Goal: Transaction & Acquisition: Purchase product/service

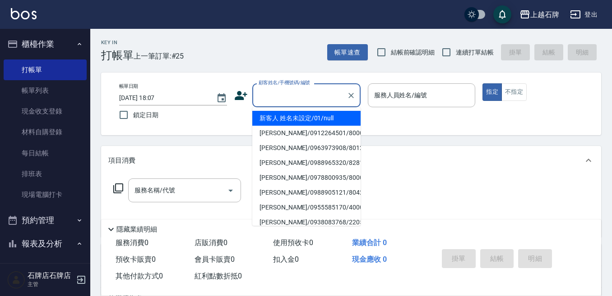
click at [286, 102] on input "顧客姓名/手機號碼/編號" at bounding box center [299, 96] width 87 height 16
click at [313, 118] on li "新客人 姓名未設定/01/null" at bounding box center [306, 118] width 108 height 15
type input "新客人 姓名未設定/01/null"
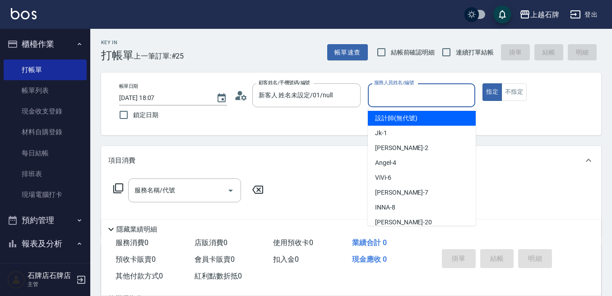
click at [429, 101] on input "服務人員姓名/編號" at bounding box center [422, 96] width 100 height 16
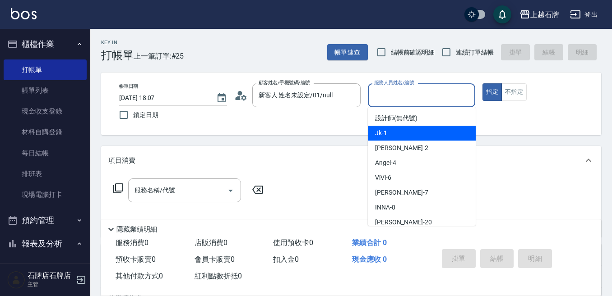
click at [433, 135] on div "Jk -1" at bounding box center [422, 133] width 108 height 15
type input "Jk-1"
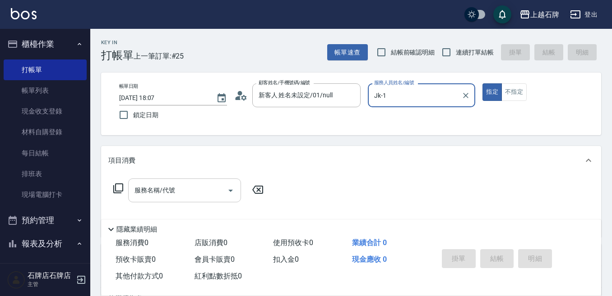
click at [216, 191] on input "服務名稱/代號" at bounding box center [177, 191] width 91 height 16
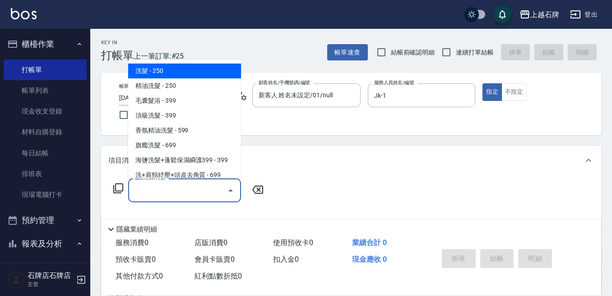
drag, startPoint x: 203, startPoint y: 75, endPoint x: 297, endPoint y: 152, distance: 121.6
click at [203, 75] on span "洗髮 - 250" at bounding box center [184, 71] width 113 height 15
type input "洗髮(101)"
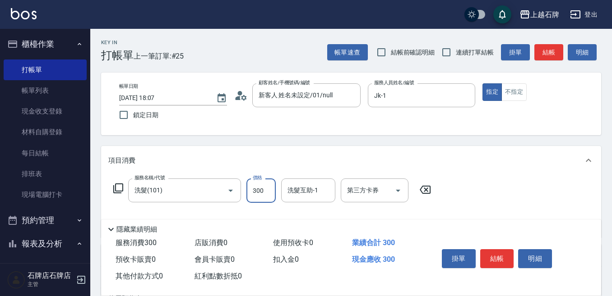
type input "300"
click at [496, 266] on div "掛單 結帳 明細" at bounding box center [497, 260] width 118 height 28
click at [494, 257] on button "結帳" at bounding box center [497, 259] width 34 height 19
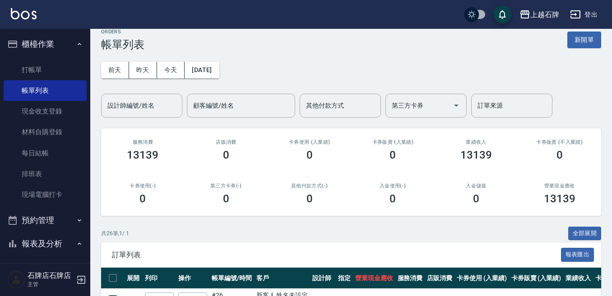
scroll to position [45, 0]
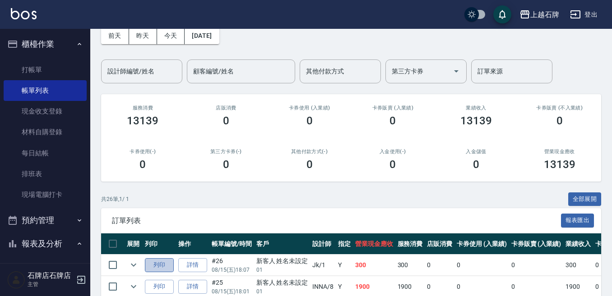
drag, startPoint x: 155, startPoint y: 263, endPoint x: 150, endPoint y: 261, distance: 4.7
click at [155, 263] on button "列印" at bounding box center [159, 266] width 29 height 14
drag, startPoint x: 74, startPoint y: 65, endPoint x: 82, endPoint y: 71, distance: 9.4
click at [74, 65] on link "打帳單" at bounding box center [45, 70] width 83 height 21
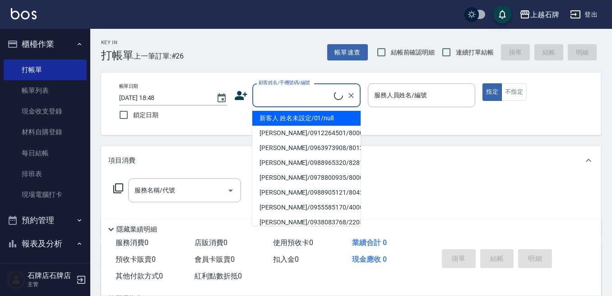
click at [325, 92] on input "顧客姓名/手機號碼/編號" at bounding box center [295, 96] width 78 height 16
click at [243, 97] on icon at bounding box center [241, 95] width 13 height 9
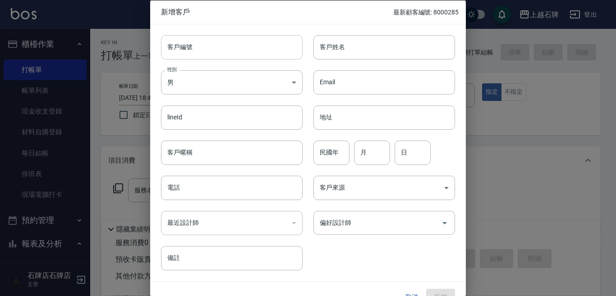
drag, startPoint x: 182, startPoint y: 52, endPoint x: 260, endPoint y: 155, distance: 129.1
click at [183, 52] on input "客戶編號" at bounding box center [232, 47] width 142 height 24
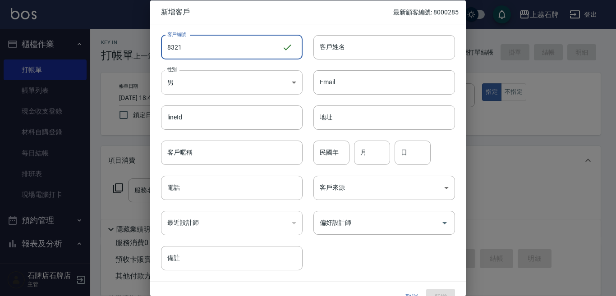
type input "8321"
click at [225, 84] on body "上越石牌 登出 櫃檯作業 打帳單 帳單列表 現金收支登錄 材料自購登錄 每日結帳 排班表 現場電腦打卡 預約管理 預約管理 單日預約紀錄 單週預約紀錄 報表及…" at bounding box center [308, 219] width 616 height 439
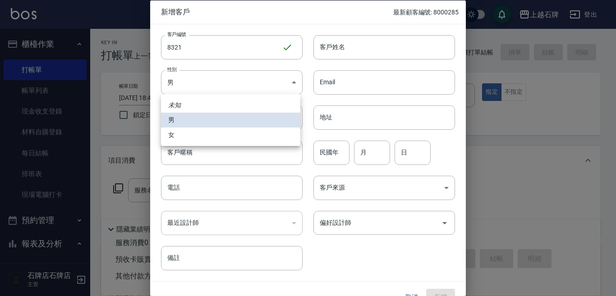
drag, startPoint x: 245, startPoint y: 135, endPoint x: 258, endPoint y: 136, distance: 12.2
click at [246, 135] on li "女" at bounding box center [230, 135] width 139 height 15
type input "FEMALE"
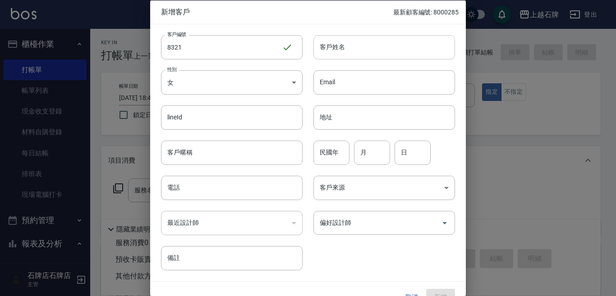
click at [427, 53] on input "客戶姓名" at bounding box center [385, 47] width 142 height 24
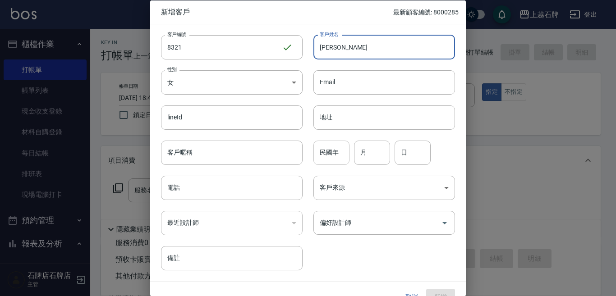
type input "陳家華"
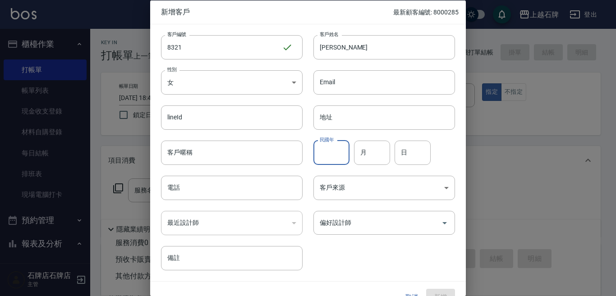
click at [340, 143] on input "民國年" at bounding box center [332, 152] width 36 height 24
type input "84"
click at [374, 155] on input "月" at bounding box center [372, 152] width 36 height 24
type input "11"
click at [418, 152] on input "日" at bounding box center [413, 152] width 36 height 24
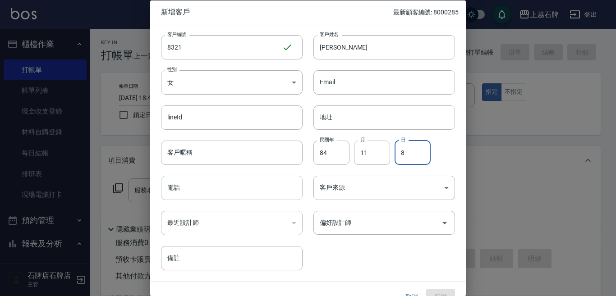
type input "8"
click at [276, 190] on input "電話" at bounding box center [232, 188] width 142 height 24
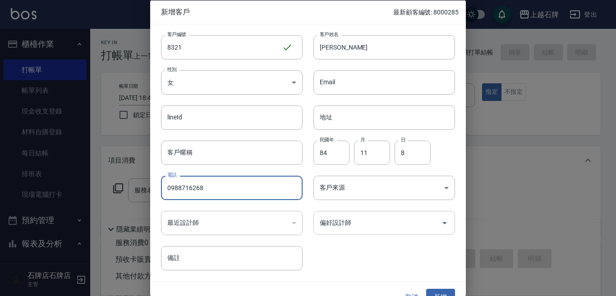
type input "0988716268"
click at [410, 227] on input "偏好設計師" at bounding box center [378, 223] width 120 height 16
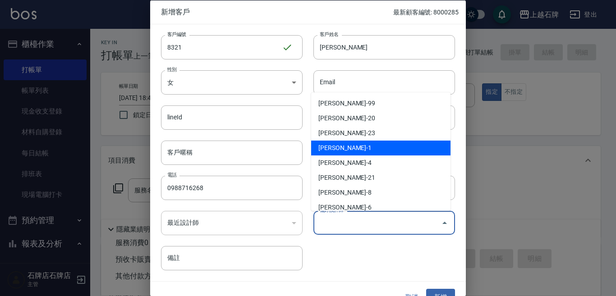
click at [369, 146] on li "陳明鴻-1" at bounding box center [380, 148] width 139 height 15
type input "陳明鴻"
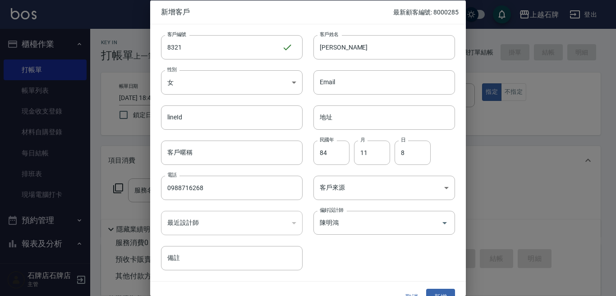
click at [397, 273] on div "客戶編號 8321 ​ 客戶編號 客戶姓名 陳家華 客戶姓名 性別 女 FEMALE 性別 Email Email lineId lineId 地址 地址 客…" at bounding box center [308, 153] width 316 height 258
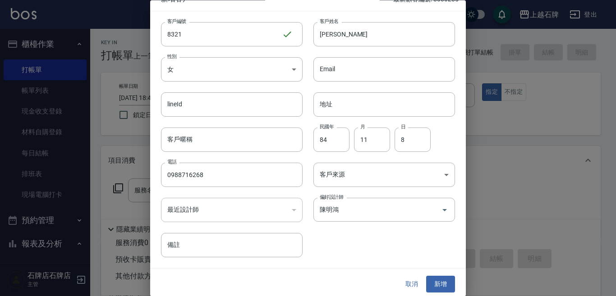
scroll to position [16, 0]
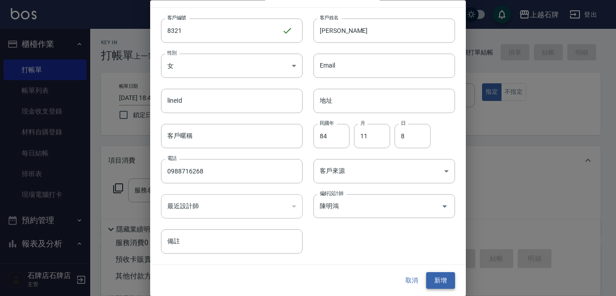
click at [438, 280] on button "新增" at bounding box center [440, 281] width 29 height 17
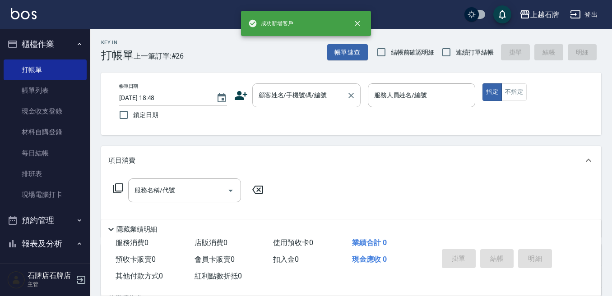
click at [287, 88] on div "顧客姓名/手機號碼/編號 顧客姓名/手機號碼/編號" at bounding box center [306, 95] width 108 height 24
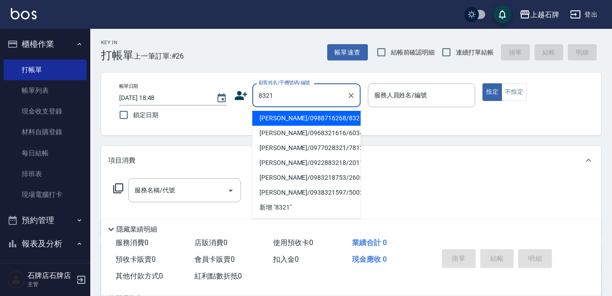
click at [309, 117] on li "陳家華/0988716268/8321" at bounding box center [306, 118] width 108 height 15
type input "陳家華/0988716268/8321"
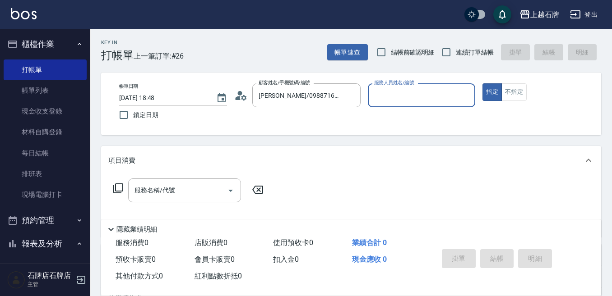
type input "Jk-1"
click at [160, 197] on input "服務名稱/代號" at bounding box center [177, 191] width 91 height 16
click at [123, 190] on icon at bounding box center [118, 189] width 10 height 10
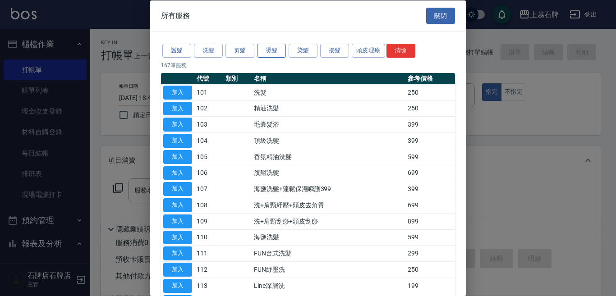
click at [272, 47] on button "燙髮" at bounding box center [271, 51] width 29 height 14
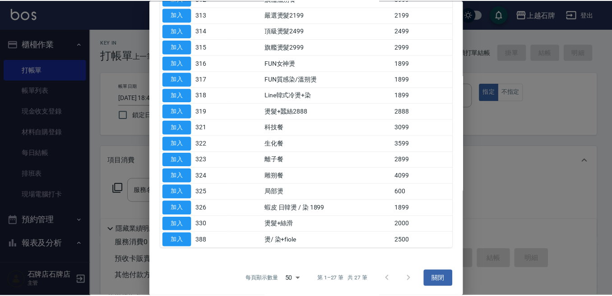
scroll to position [273, 0]
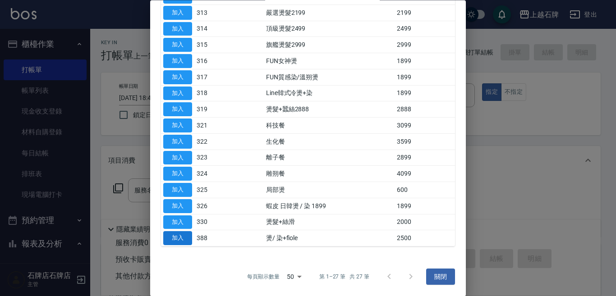
click at [169, 239] on button "加入" at bounding box center [177, 239] width 29 height 14
type input "燙/ 染+fiole(388)"
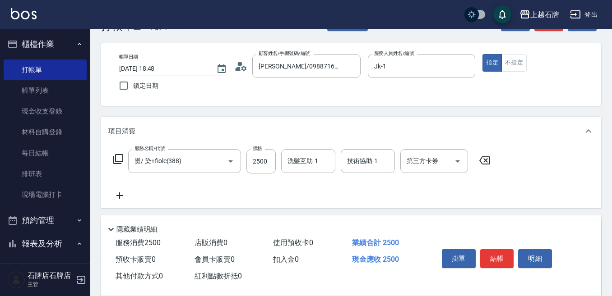
scroll to position [45, 0]
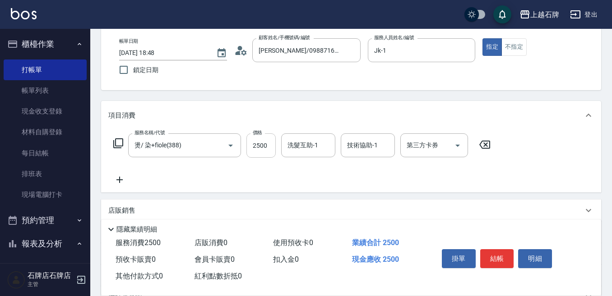
click at [273, 150] on input "2500" at bounding box center [260, 146] width 29 height 24
type input "1900"
click at [309, 152] on input "洗髮互助-1" at bounding box center [308, 146] width 46 height 16
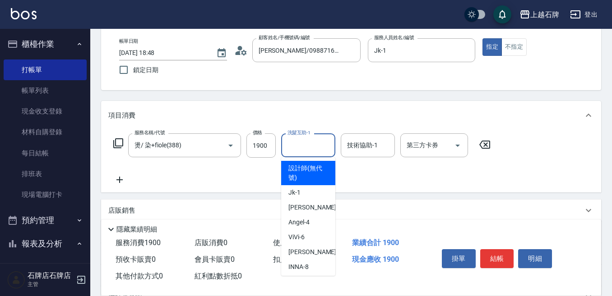
click at [336, 99] on div "Key In 打帳單 上一筆訂單:#26 帳單速查 結帳前確認明細 連續打單結帳 掛單 結帳 明細 帳單日期 2025/08/15 18:48 鎖定日期 顧客…" at bounding box center [351, 189] width 522 height 411
click at [324, 144] on input "洗髮互助-1" at bounding box center [308, 146] width 46 height 16
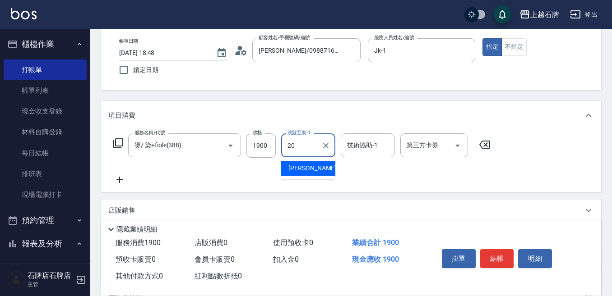
click at [313, 163] on div "彥伶 -20" at bounding box center [308, 168] width 54 height 15
type input "彥伶-20"
click at [372, 149] on div "技術協助-1 技術協助-1" at bounding box center [368, 146] width 54 height 24
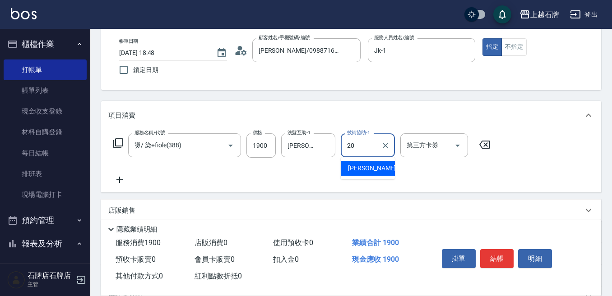
click at [375, 178] on ul "彥伶 -20" at bounding box center [368, 168] width 54 height 22
click at [384, 172] on div "彥伶 -20" at bounding box center [368, 168] width 54 height 15
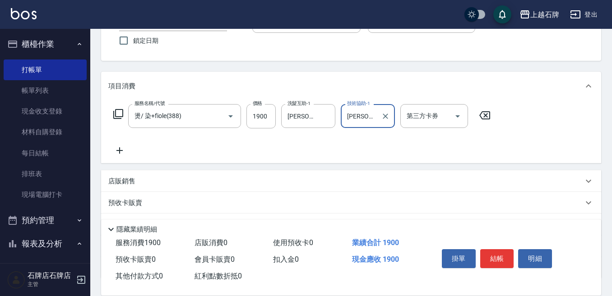
scroll to position [90, 0]
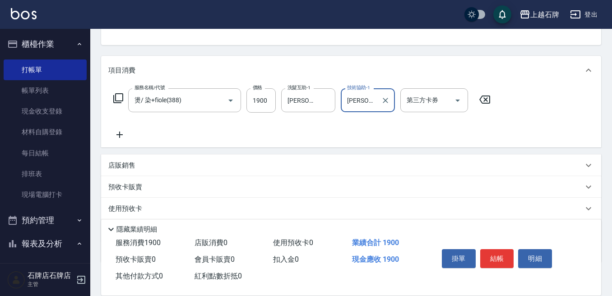
type input "彥伶-20"
click at [206, 166] on div "店販銷售" at bounding box center [345, 165] width 475 height 9
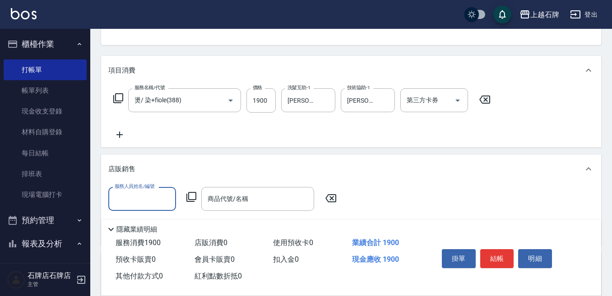
scroll to position [0, 0]
click at [155, 207] on input "服務人員姓名/編號" at bounding box center [142, 199] width 60 height 16
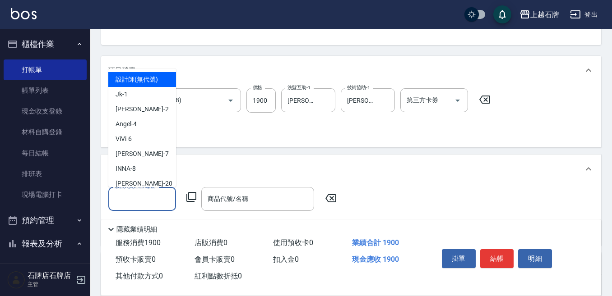
click at [157, 94] on div "Jk -1" at bounding box center [142, 94] width 68 height 15
type input "Jk-1"
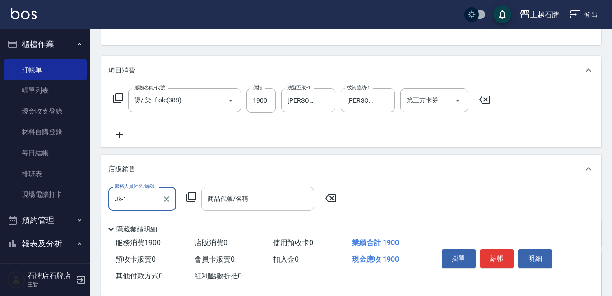
click at [247, 190] on div "商品代號/名稱" at bounding box center [257, 199] width 113 height 24
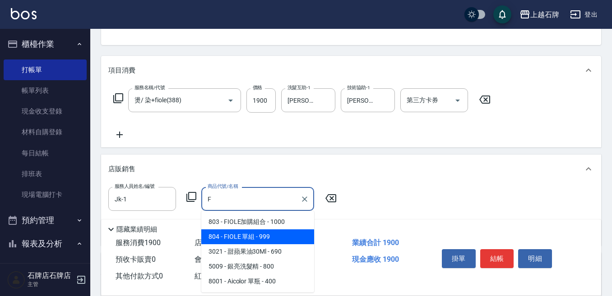
click at [258, 231] on span "804 - FIOLE 單組 - 999" at bounding box center [257, 237] width 113 height 15
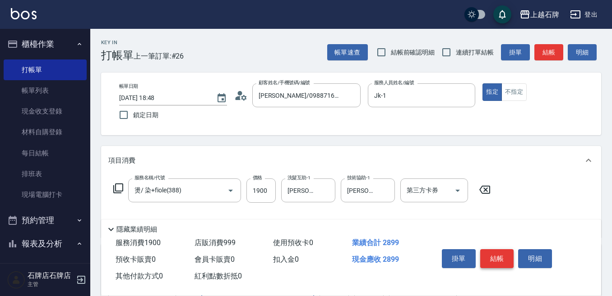
type input "FIOLE 單組"
click at [508, 251] on button "結帳" at bounding box center [497, 259] width 34 height 19
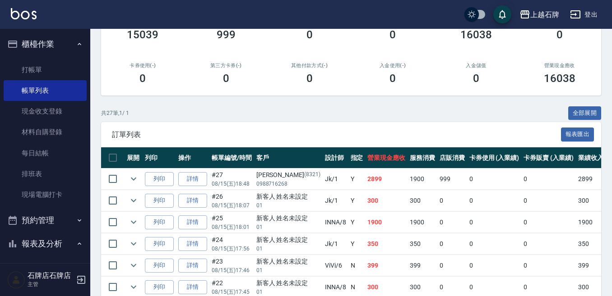
scroll to position [135, 0]
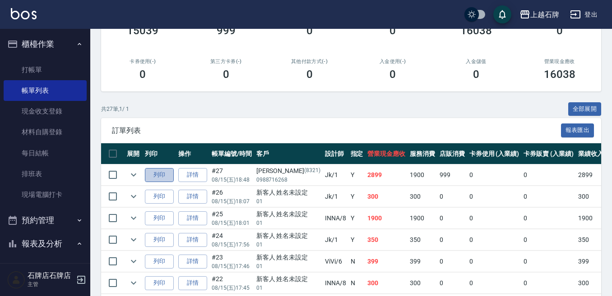
click at [168, 176] on button "列印" at bounding box center [159, 175] width 29 height 14
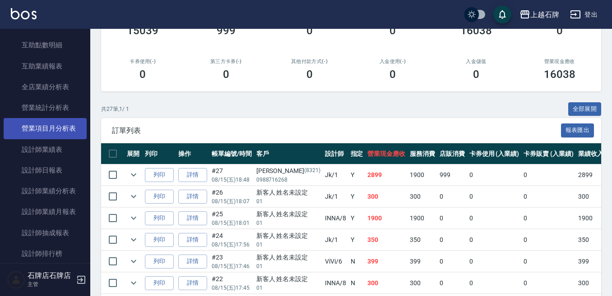
scroll to position [406, 0]
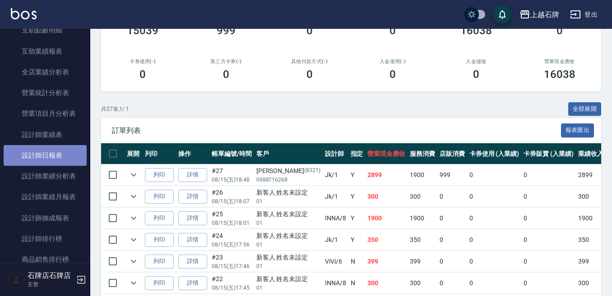
click at [65, 158] on link "設計師日報表" at bounding box center [45, 155] width 83 height 21
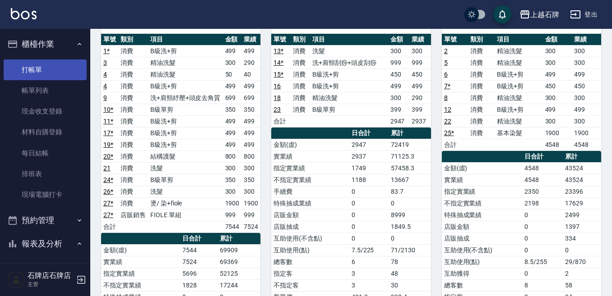
click at [49, 69] on link "打帳單" at bounding box center [45, 70] width 83 height 21
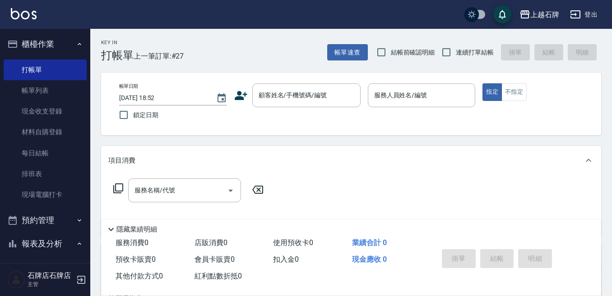
click at [310, 62] on div "Key In 打帳單 上一筆訂單:#27 帳單速查 結帳前確認明細 連續打單結帳 掛單 結帳 明細 帳單日期 2025/08/15 18:52 鎖定日期 顧客…" at bounding box center [351, 234] width 522 height 411
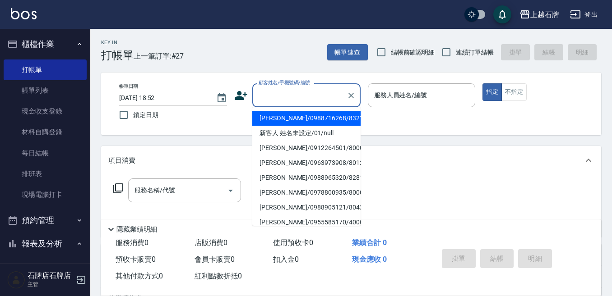
click at [315, 100] on input "顧客姓名/手機號碼/編號" at bounding box center [299, 96] width 87 height 16
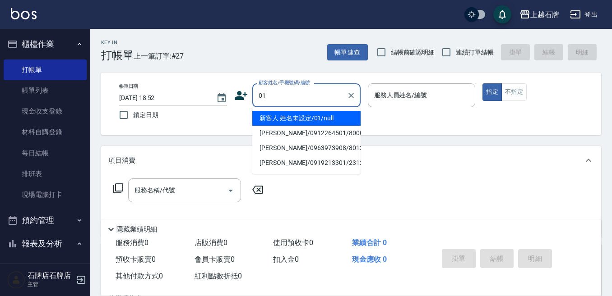
type input "新客人 姓名未設定/01/null"
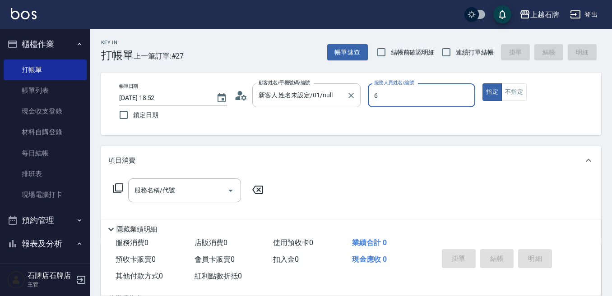
type input "6"
type button "true"
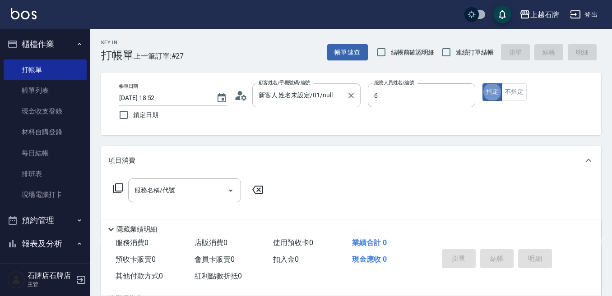
type input "ViVi-6"
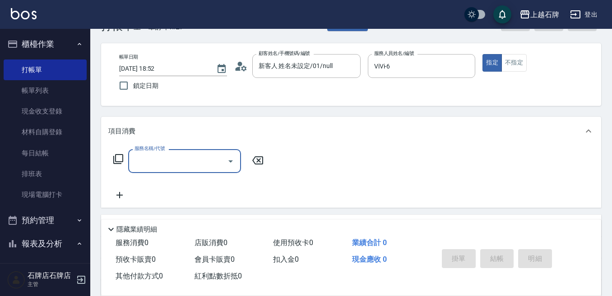
scroll to position [45, 0]
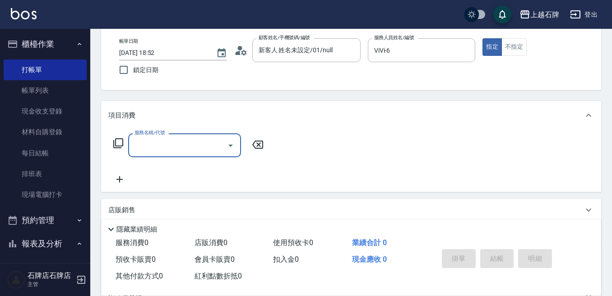
click at [119, 140] on icon at bounding box center [118, 143] width 11 height 11
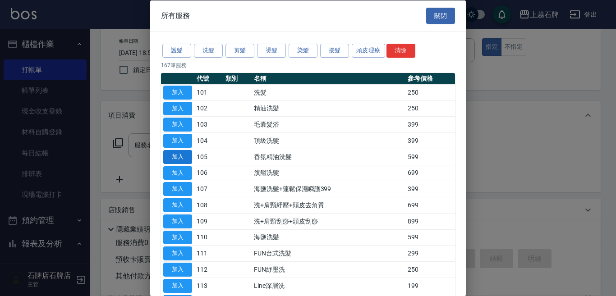
click at [180, 152] on button "加入" at bounding box center [177, 157] width 29 height 14
type input "香氛精油洗髮(105)"
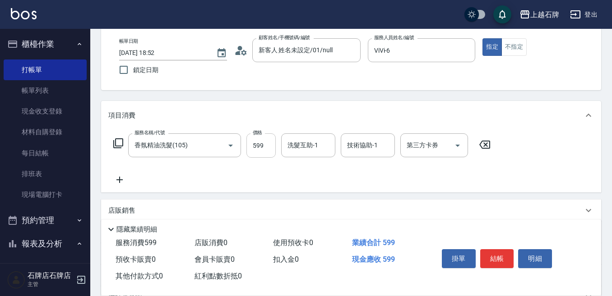
click at [260, 144] on input "599" at bounding box center [260, 146] width 29 height 24
type input "799"
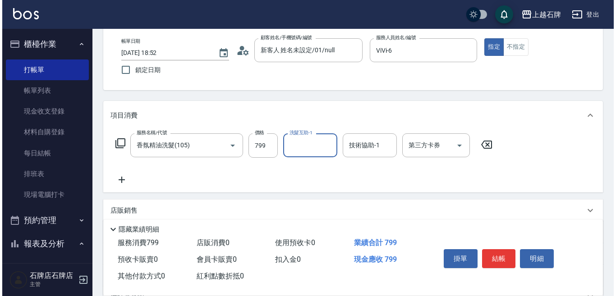
scroll to position [0, 0]
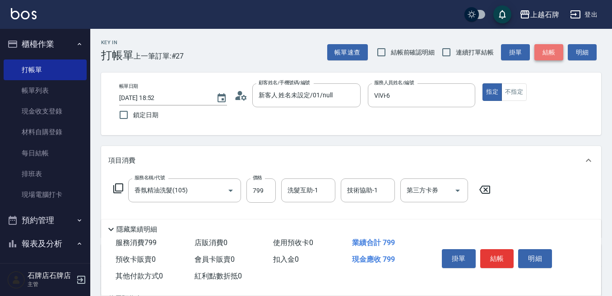
click at [547, 45] on button "結帳" at bounding box center [548, 52] width 29 height 17
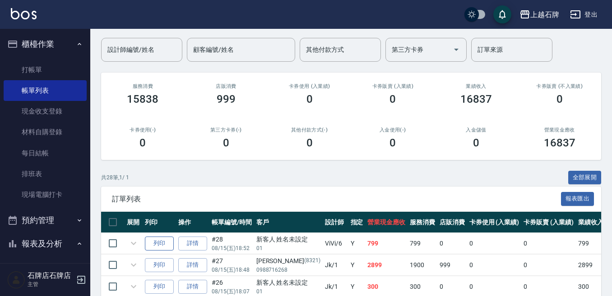
scroll to position [90, 0]
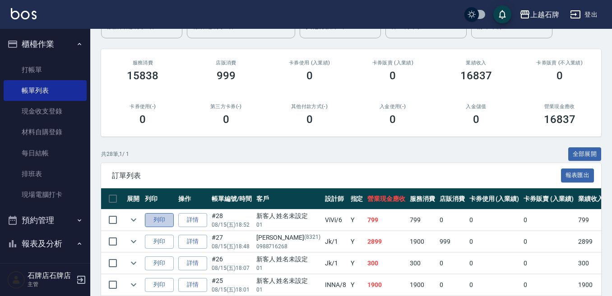
click at [156, 218] on button "列印" at bounding box center [159, 220] width 29 height 14
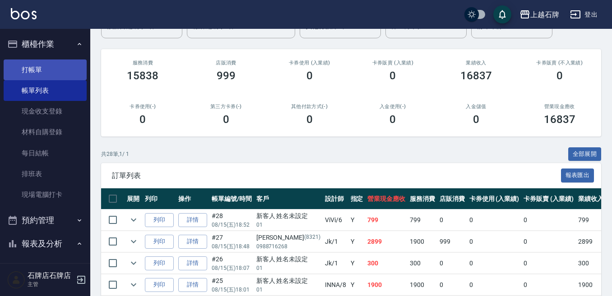
click at [37, 65] on link "打帳單" at bounding box center [45, 70] width 83 height 21
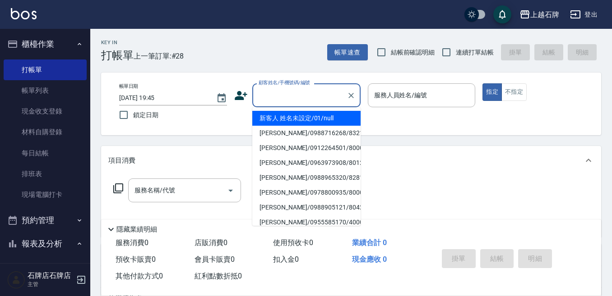
click at [263, 97] on input "顧客姓名/手機號碼/編號" at bounding box center [299, 96] width 87 height 16
click at [339, 110] on ul "新客人 姓名未設定/01/null 陳家華/0988716268/8321 呂孟哲/0912264501/8000239 郭嘉益/0963973908/801…" at bounding box center [306, 166] width 108 height 119
drag, startPoint x: 348, startPoint y: 121, endPoint x: 292, endPoint y: 79, distance: 70.6
click at [348, 121] on li "新客人 姓名未設定/01/null" at bounding box center [306, 118] width 108 height 15
type input "新客人 姓名未設定/01/null"
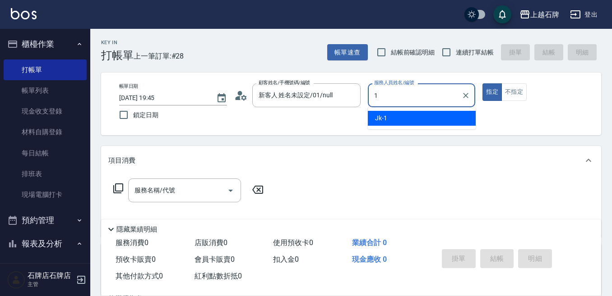
type input "Jk-1"
type button "true"
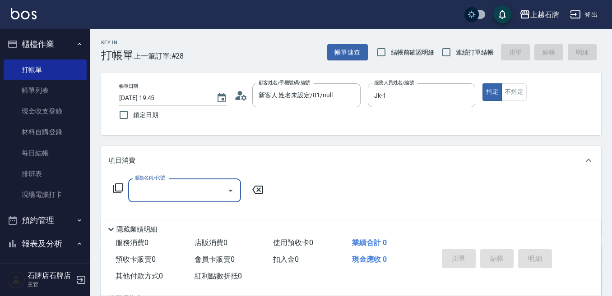
click at [193, 196] on input "服務名稱/代號" at bounding box center [177, 191] width 91 height 16
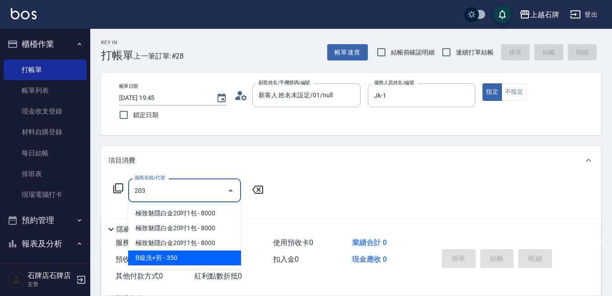
click at [236, 259] on span "B級洗+剪 - 350" at bounding box center [184, 258] width 113 height 15
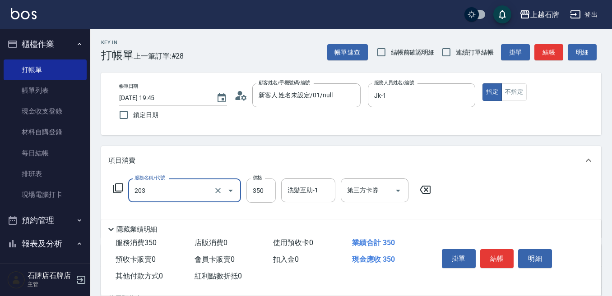
type input "B級洗+剪(203)"
click at [267, 191] on input "350" at bounding box center [260, 191] width 29 height 24
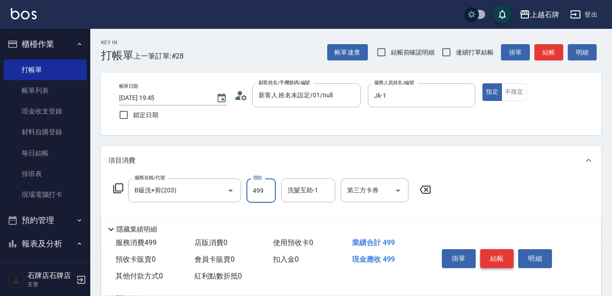
type input "499"
click at [500, 257] on button "結帳" at bounding box center [497, 259] width 34 height 19
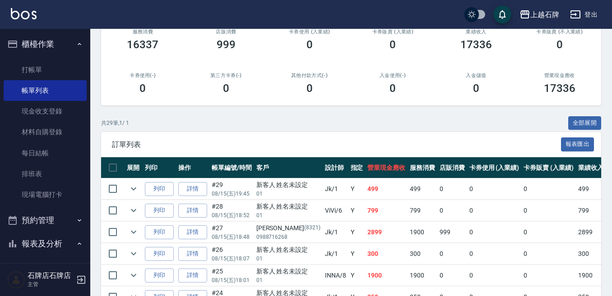
scroll to position [135, 0]
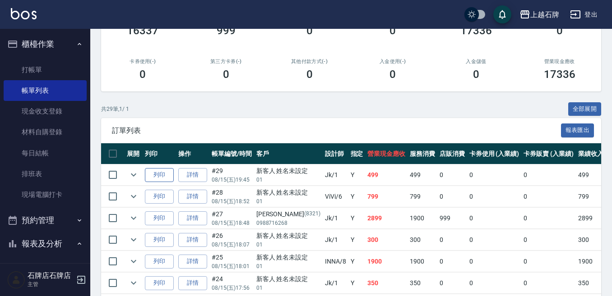
click at [161, 172] on button "列印" at bounding box center [159, 175] width 29 height 14
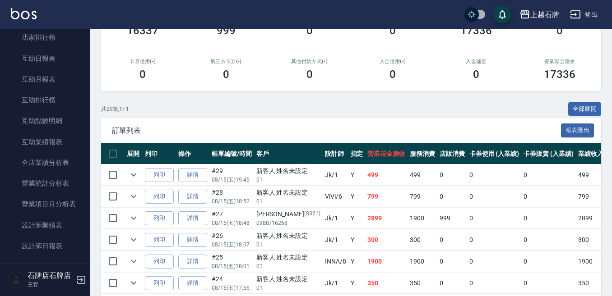
scroll to position [316, 0]
click at [74, 251] on link "設計師日報表" at bounding box center [45, 246] width 83 height 21
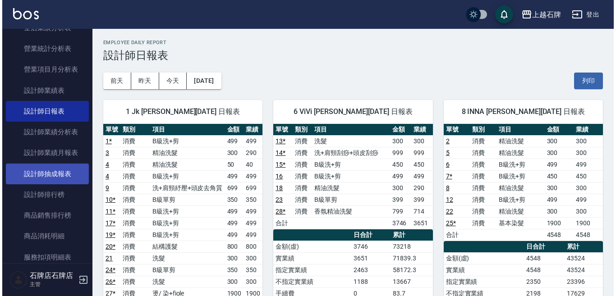
scroll to position [451, 0]
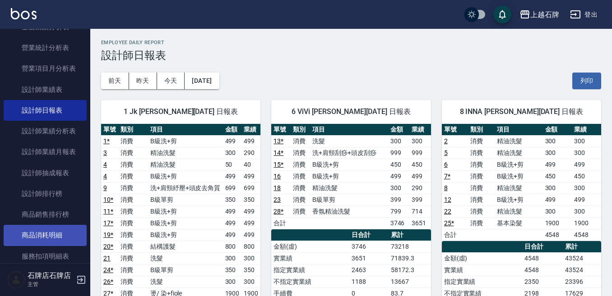
click at [73, 233] on link "商品消耗明細" at bounding box center [45, 235] width 83 height 21
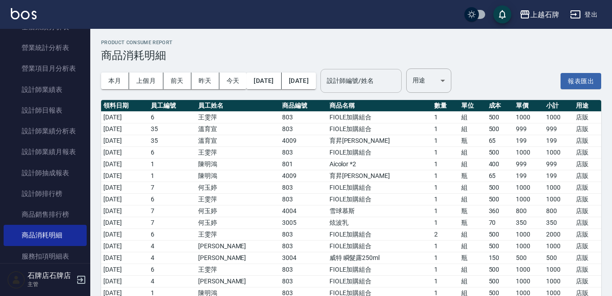
click at [382, 68] on div "本月 上個月 前天 昨天 今天 2025/08/01 2025/08/15 設計師編號/姓名 設計師編號/姓名" at bounding box center [251, 81] width 300 height 38
click at [379, 74] on div "設計師編號/姓名 設計師編號/姓名" at bounding box center [360, 81] width 81 height 24
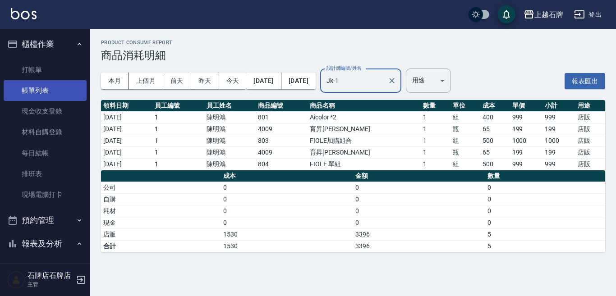
type input "Jk-1"
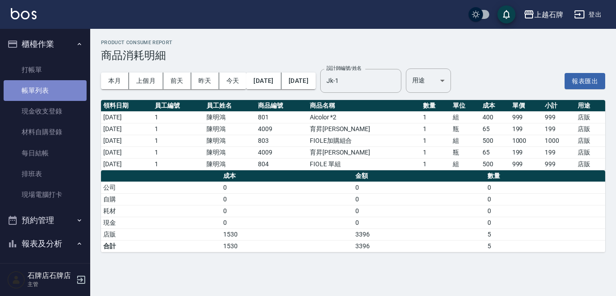
click at [69, 96] on link "帳單列表" at bounding box center [45, 90] width 83 height 21
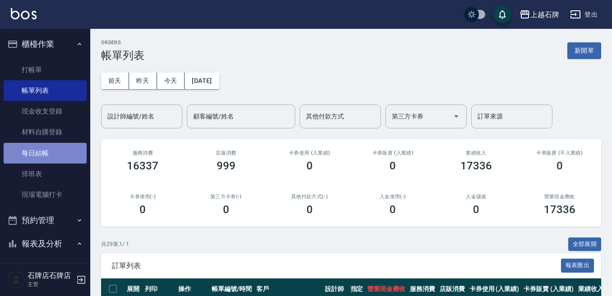
click at [67, 157] on link "每日結帳" at bounding box center [45, 153] width 83 height 21
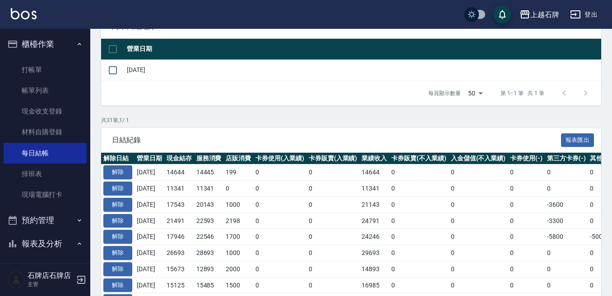
scroll to position [180, 0]
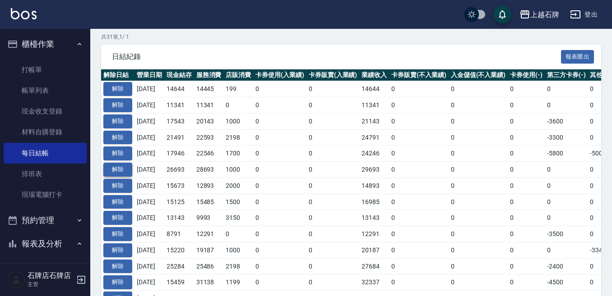
click at [108, 166] on button "解除" at bounding box center [117, 170] width 29 height 14
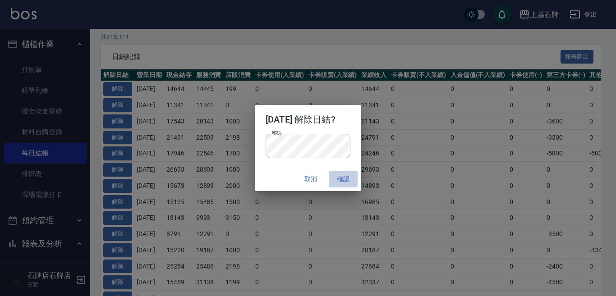
click at [356, 181] on button "確認" at bounding box center [343, 179] width 29 height 17
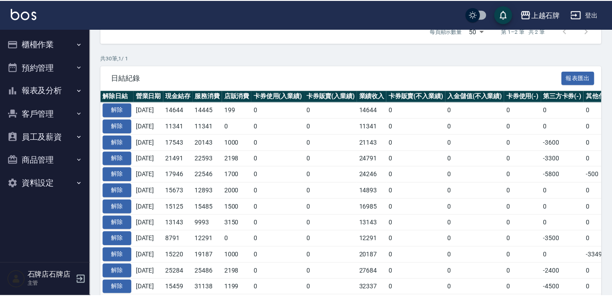
scroll to position [180, 0]
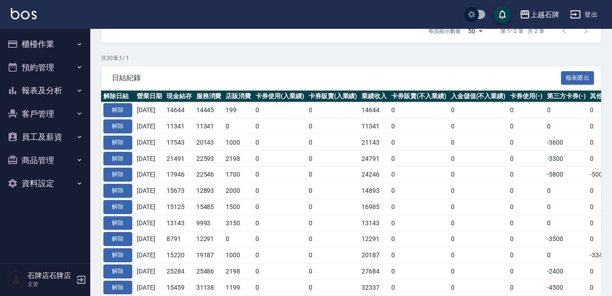
click at [60, 51] on button "櫃檯作業" at bounding box center [45, 43] width 83 height 23
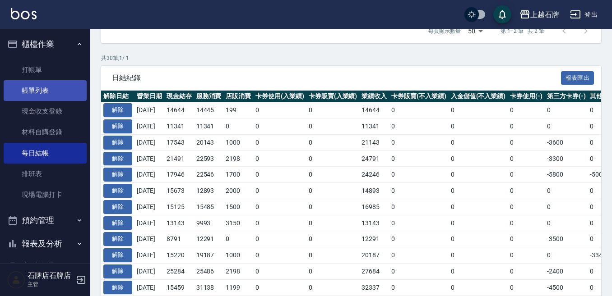
click at [60, 93] on link "帳單列表" at bounding box center [45, 90] width 83 height 21
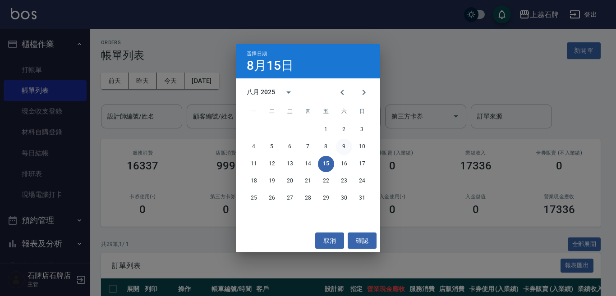
click at [342, 150] on button "9" at bounding box center [344, 147] width 16 height 16
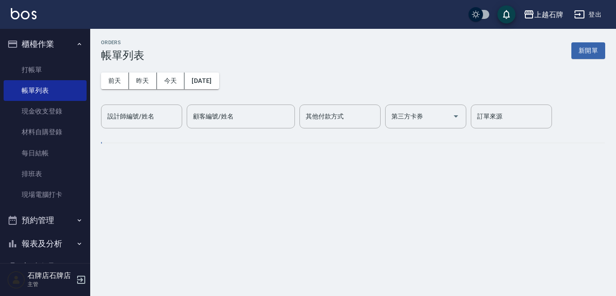
click at [104, 105] on div "設計師編號/姓名" at bounding box center [141, 117] width 81 height 24
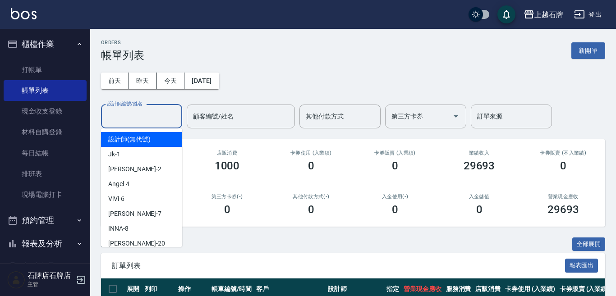
click at [120, 107] on label "設計師編號/姓名" at bounding box center [124, 104] width 35 height 7
click at [120, 116] on input "設計師編號/姓名" at bounding box center [141, 117] width 73 height 16
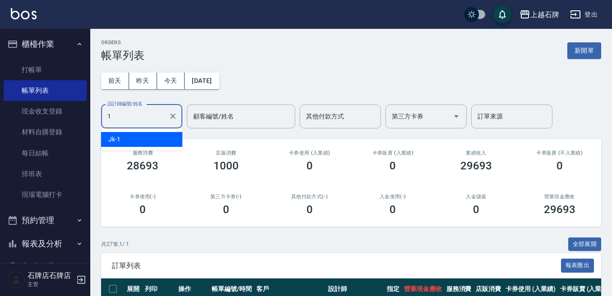
type input "Jk-1"
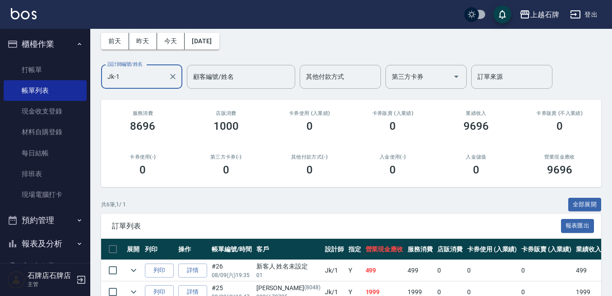
scroll to position [176, 0]
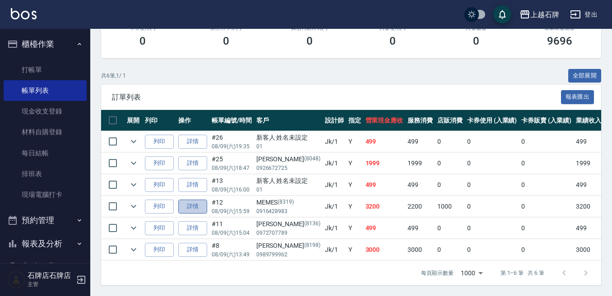
click at [201, 200] on link "詳情" at bounding box center [192, 207] width 29 height 14
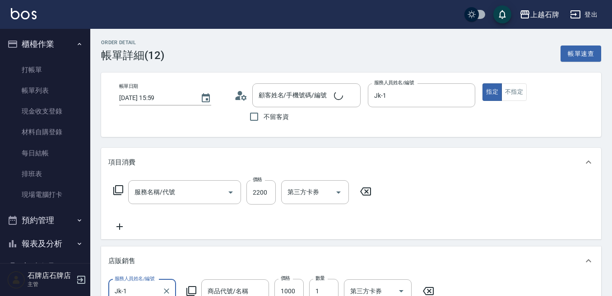
type input "2025/08/09 15:59"
type input "Jk-1"
type input "離子燙(306)"
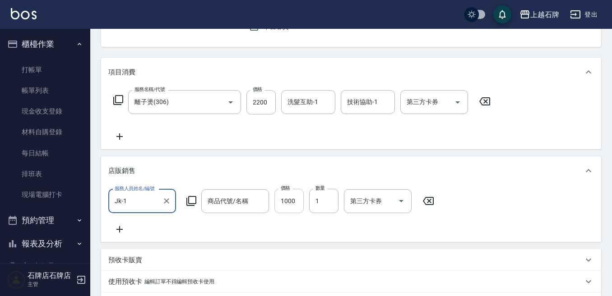
type input "MEMES/0916428983/8319"
type input "FIOLE加購組合"
click at [257, 201] on icon "Clear" at bounding box center [259, 201] width 9 height 9
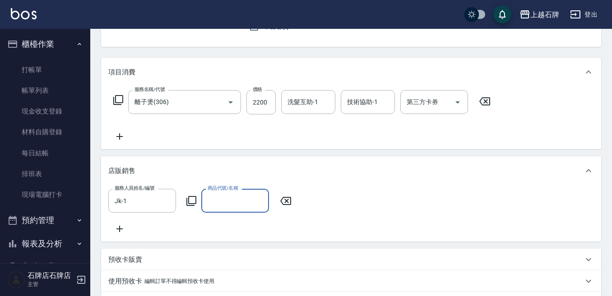
click at [247, 202] on input "商品代號/名稱" at bounding box center [235, 201] width 60 height 16
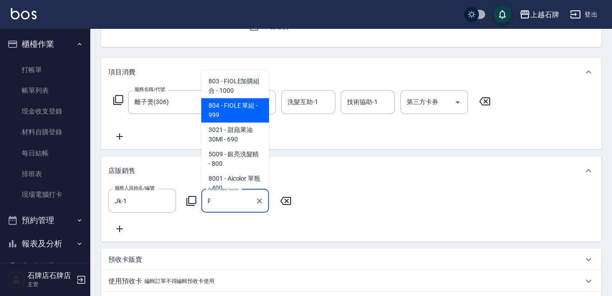
click at [233, 114] on span "804 - FIOLE 單組 - 999" at bounding box center [235, 110] width 68 height 24
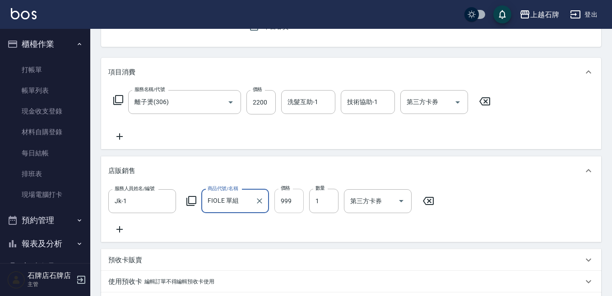
type input "FIOLE 單組"
click at [292, 209] on input "999" at bounding box center [288, 201] width 29 height 24
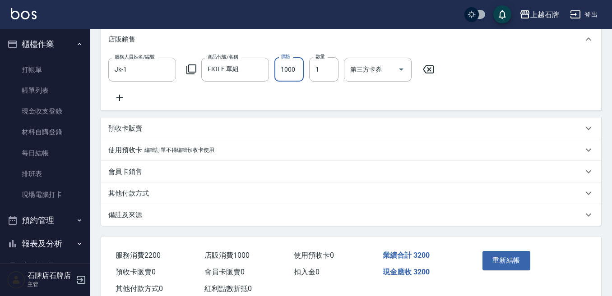
scroll to position [226, 0]
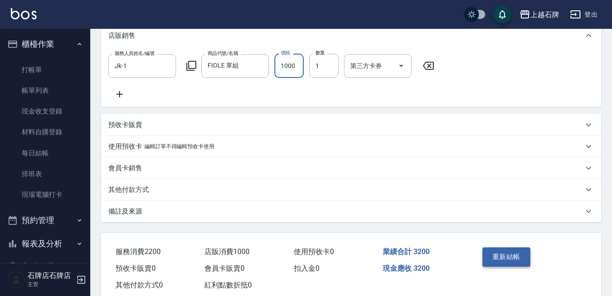
type input "1000"
click at [521, 261] on button "重新結帳" at bounding box center [506, 257] width 48 height 19
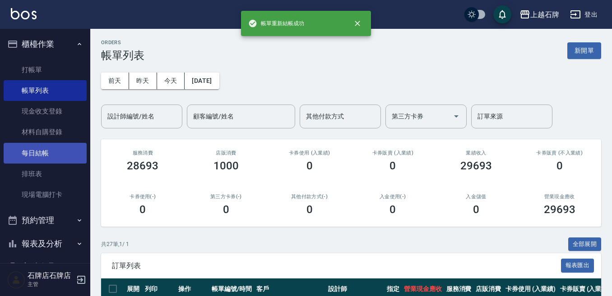
click at [52, 143] on link "每日結帳" at bounding box center [45, 153] width 83 height 21
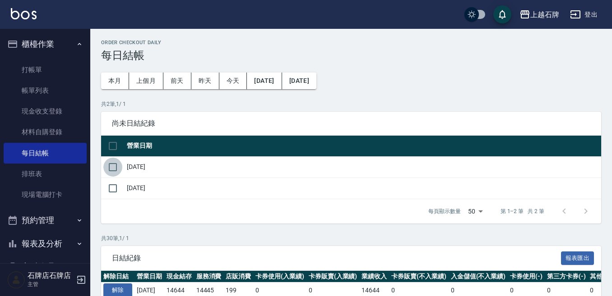
click at [113, 164] on input "checkbox" at bounding box center [112, 167] width 19 height 19
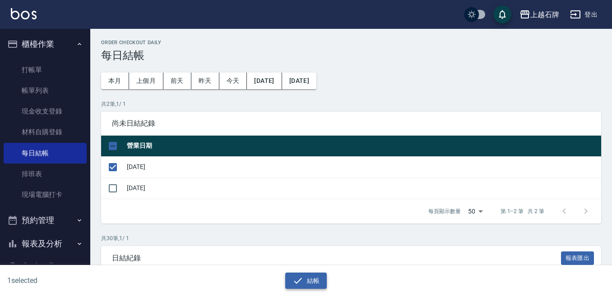
click at [301, 283] on icon "button" at bounding box center [297, 281] width 11 height 11
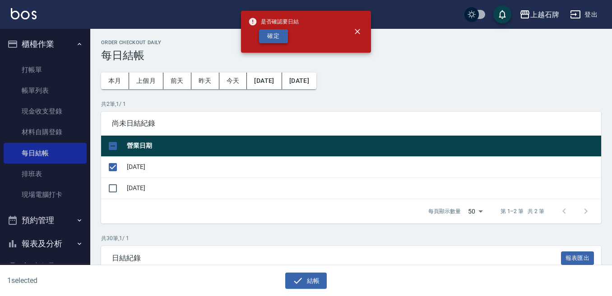
click at [268, 40] on button "確定" at bounding box center [273, 36] width 29 height 14
checkbox input "false"
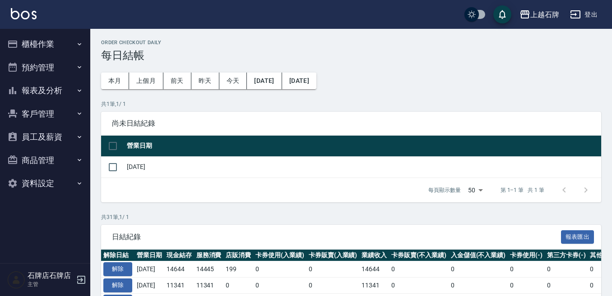
click at [57, 87] on button "報表及分析" at bounding box center [45, 90] width 83 height 23
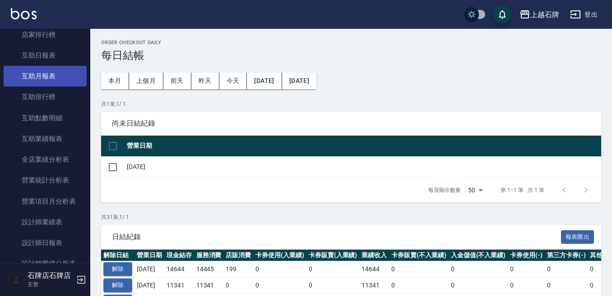
scroll to position [180, 0]
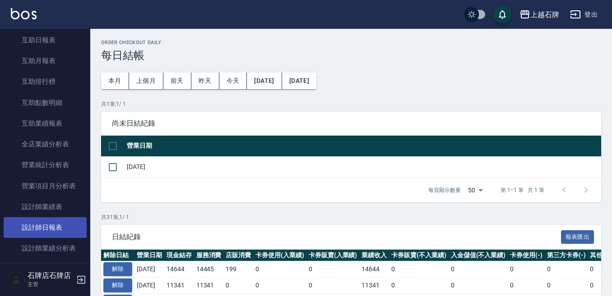
click at [53, 224] on link "設計師日報表" at bounding box center [45, 227] width 83 height 21
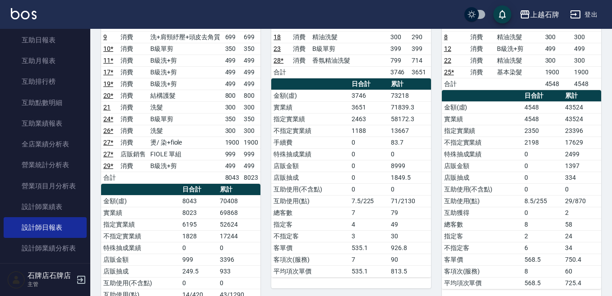
scroll to position [90, 0]
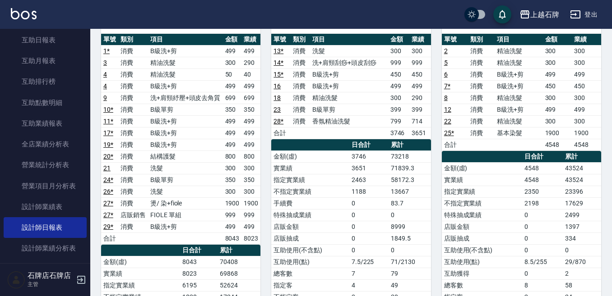
click at [108, 74] on td "4" at bounding box center [109, 75] width 17 height 12
click at [107, 74] on td "4" at bounding box center [109, 75] width 17 height 12
click at [106, 74] on link "4" at bounding box center [105, 74] width 4 height 7
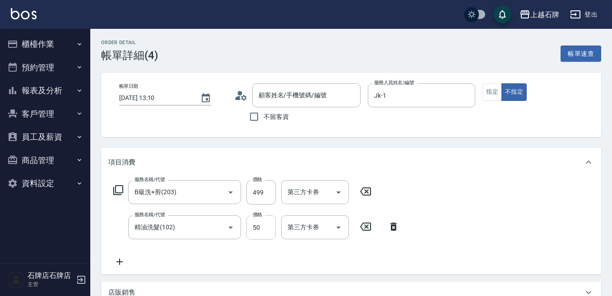
type input "新客人 姓名未設定/01/null"
click at [272, 223] on input "50" at bounding box center [260, 228] width 29 height 24
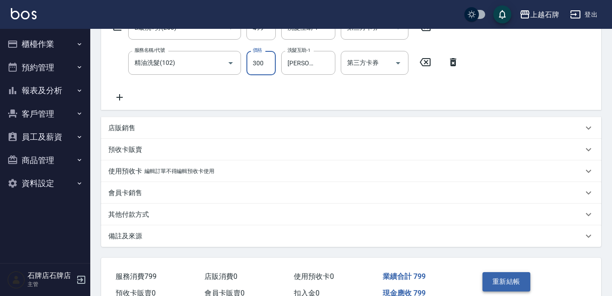
scroll to position [180, 0]
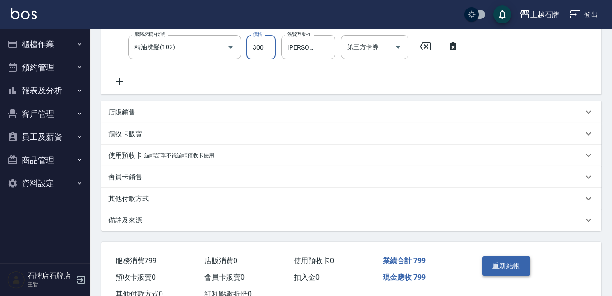
type input "300"
click at [516, 267] on button "重新結帳" at bounding box center [506, 266] width 48 height 19
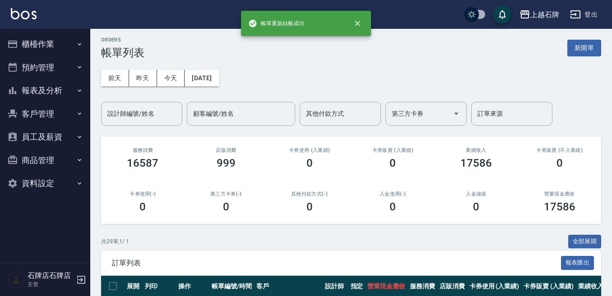
scroll to position [90, 0]
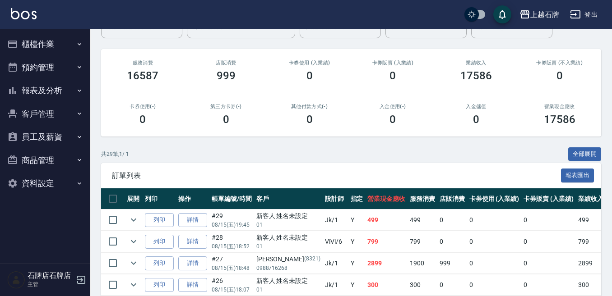
click at [60, 93] on button "報表及分析" at bounding box center [45, 90] width 83 height 23
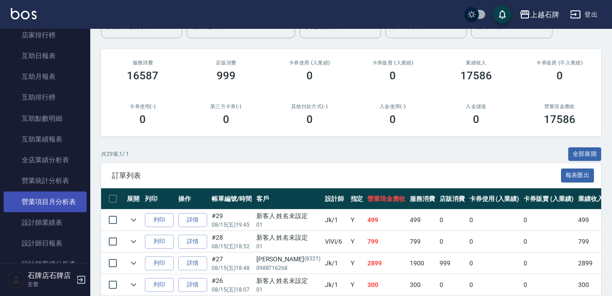
scroll to position [180, 0]
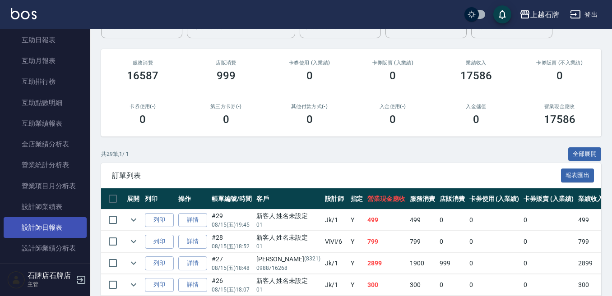
click at [73, 227] on link "設計師日報表" at bounding box center [45, 227] width 83 height 21
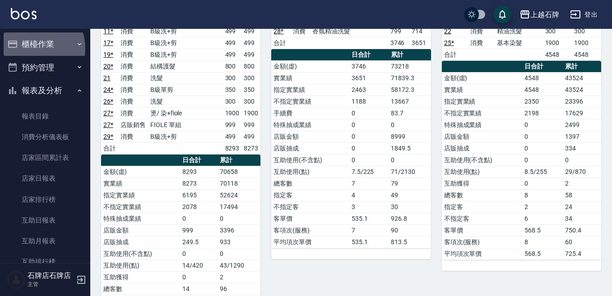
click at [32, 48] on button "櫃檯作業" at bounding box center [45, 43] width 83 height 23
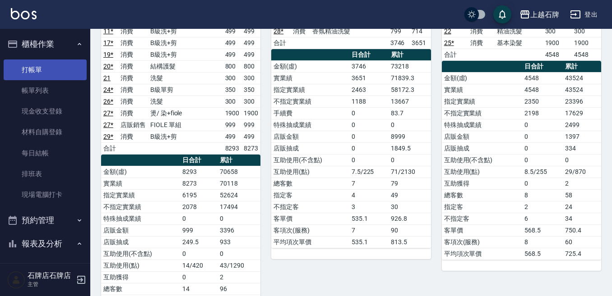
click at [45, 74] on link "打帳單" at bounding box center [45, 70] width 83 height 21
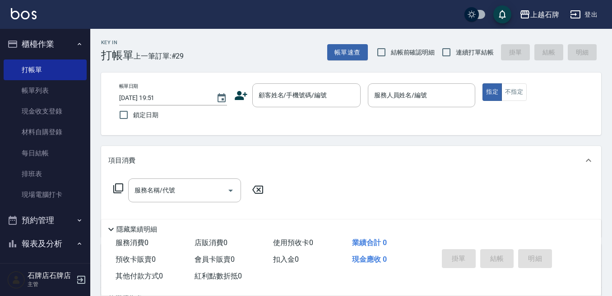
click at [287, 49] on div "Key In 打帳單 上一筆訂單:#29 帳單速查 結帳前確認明細 連續打單結帳 掛單 結帳 明細" at bounding box center [345, 45] width 511 height 33
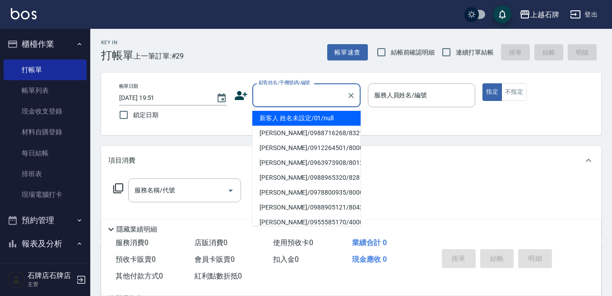
click at [328, 100] on input "顧客姓名/手機號碼/編號" at bounding box center [299, 96] width 87 height 16
type input "新客人 姓名未設定/01/null"
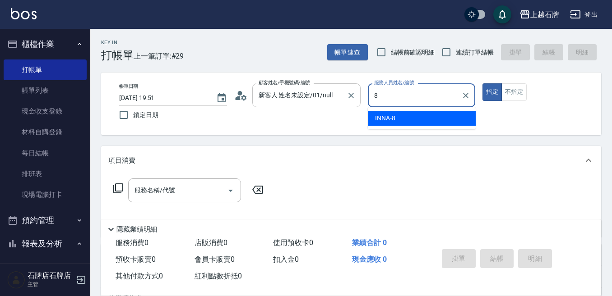
type input "INNA-8"
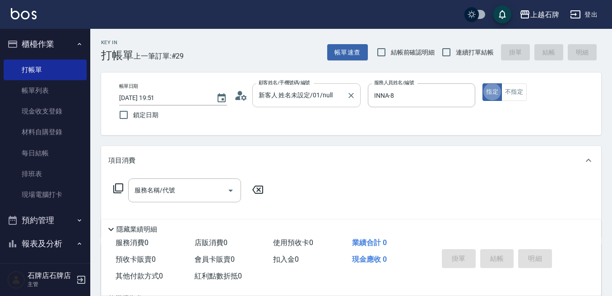
type button "true"
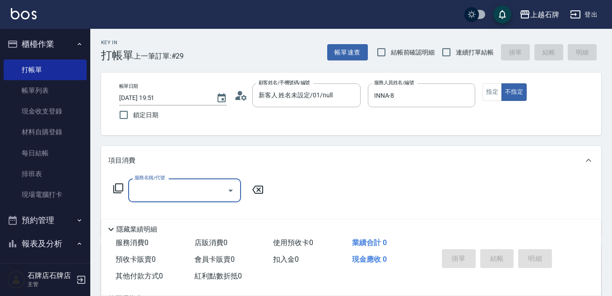
click at [221, 185] on input "服務名稱/代號" at bounding box center [177, 191] width 91 height 16
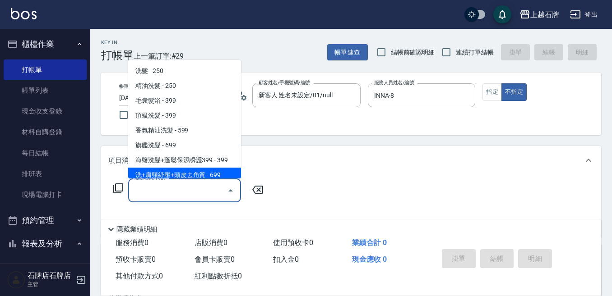
click at [220, 173] on span "洗+肩頸紓壓+頭皮去角質 - 699" at bounding box center [184, 175] width 113 height 15
type input "洗+肩頸紓壓+頭皮去角質(108)"
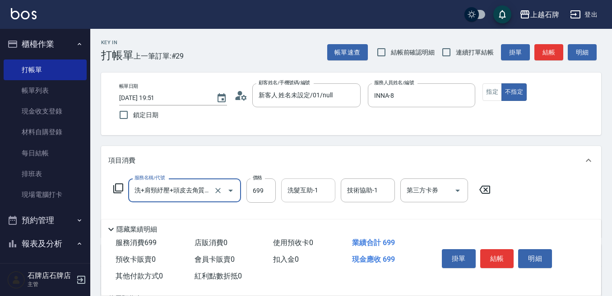
click at [308, 180] on div "洗髮互助-1" at bounding box center [308, 191] width 54 height 24
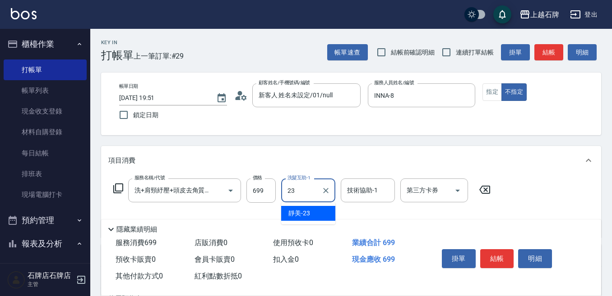
type input "靜美-23"
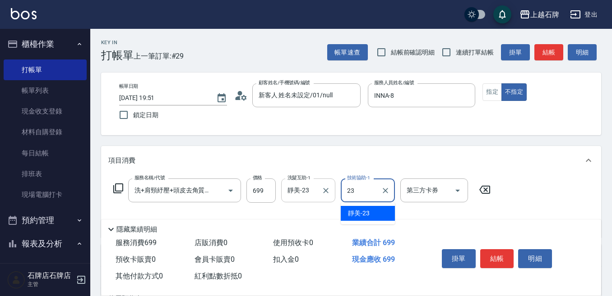
type input "靜美-23"
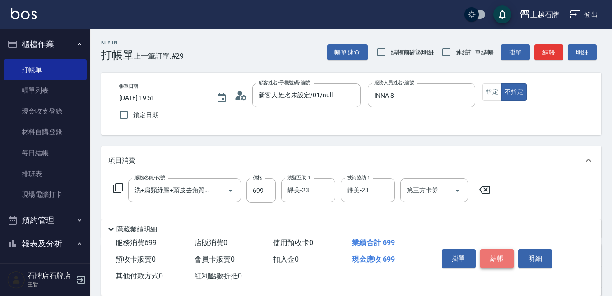
click at [506, 252] on button "結帳" at bounding box center [497, 259] width 34 height 19
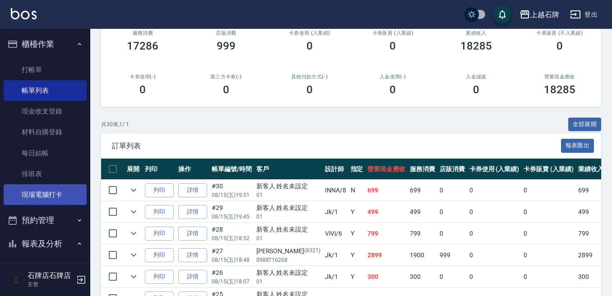
scroll to position [135, 0]
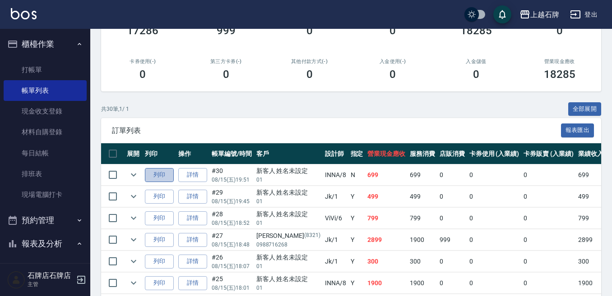
click at [170, 176] on button "列印" at bounding box center [159, 175] width 29 height 14
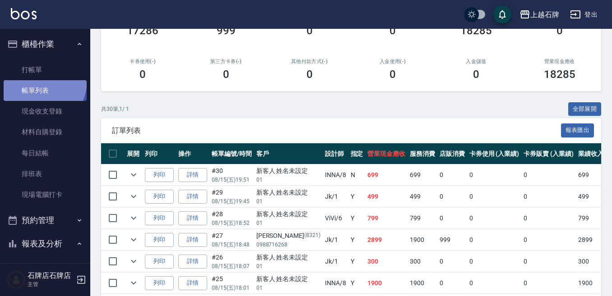
click at [34, 80] on link "帳單列表" at bounding box center [45, 90] width 83 height 21
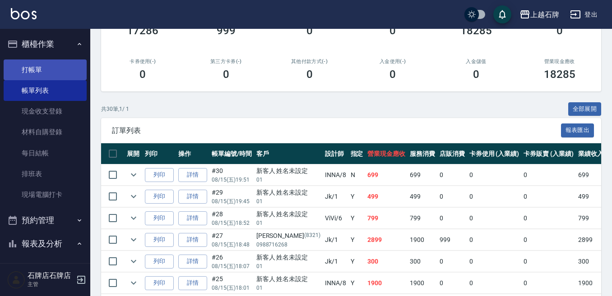
click at [38, 70] on link "打帳單" at bounding box center [45, 70] width 83 height 21
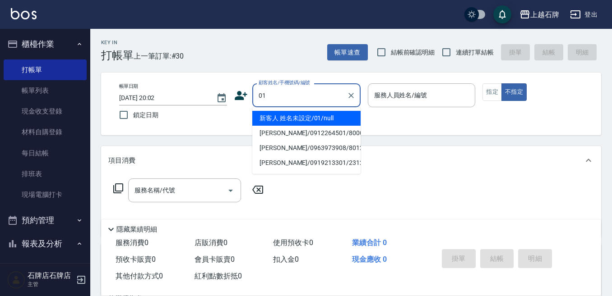
type input "新客人 姓名未設定/01/null"
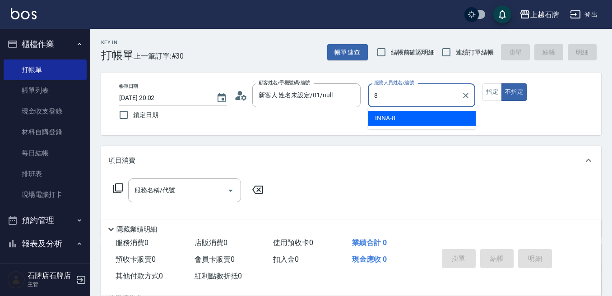
type input "INNA-8"
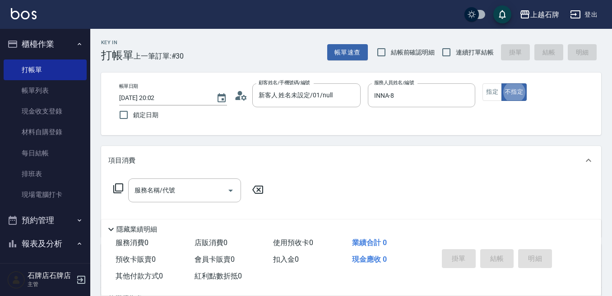
type button "false"
click at [354, 89] on div at bounding box center [351, 95] width 12 height 24
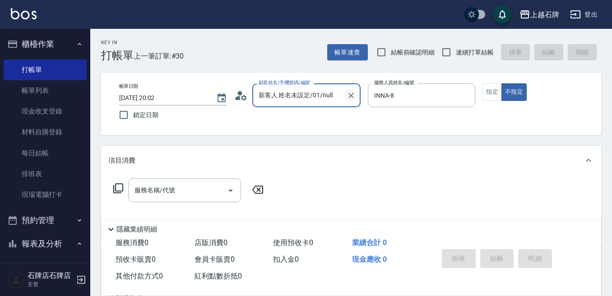
click at [352, 93] on icon "Clear" at bounding box center [351, 95] width 9 height 9
click at [242, 98] on icon at bounding box center [241, 95] width 13 height 9
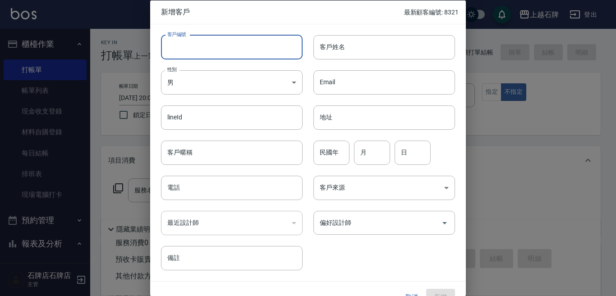
click at [241, 51] on input "客戶編號" at bounding box center [232, 47] width 142 height 24
type input "8000286"
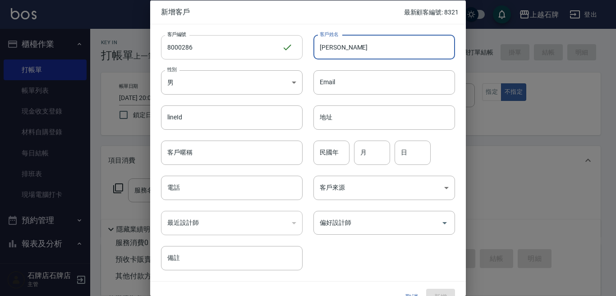
type input "黃銘義"
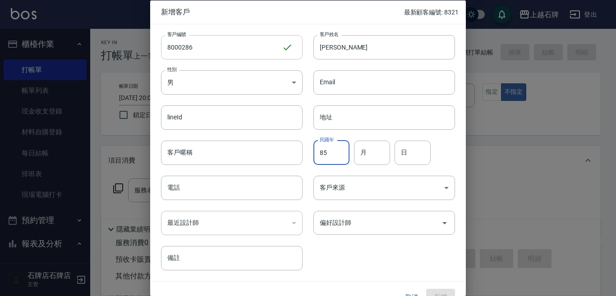
type input "85"
type input "6"
type input "24"
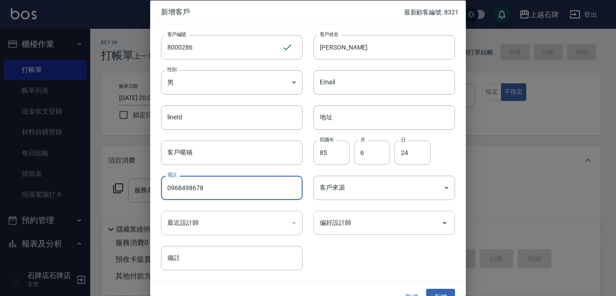
type input "0968498678"
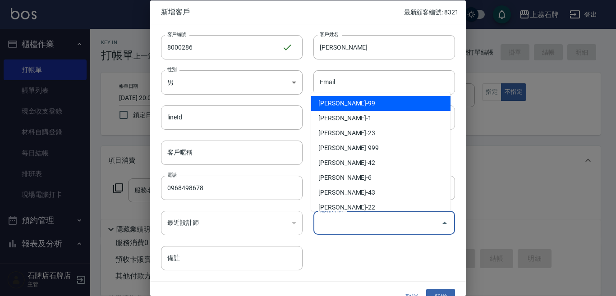
click at [407, 221] on input "偏好設計師" at bounding box center [378, 223] width 120 height 16
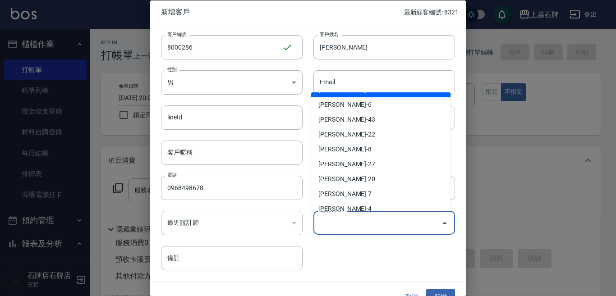
scroll to position [90, 0]
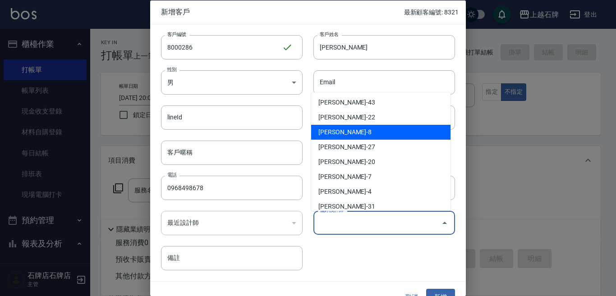
click at [381, 129] on li "溫育宣-8" at bounding box center [380, 132] width 139 height 15
type input "溫育宣"
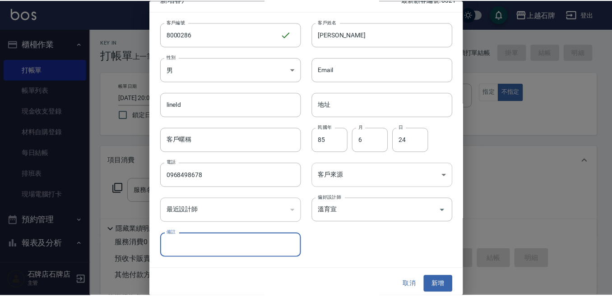
scroll to position [16, 0]
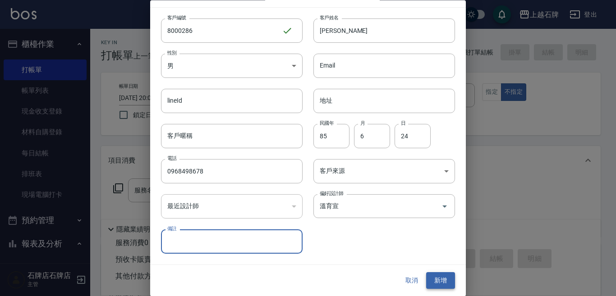
click at [448, 279] on button "新增" at bounding box center [440, 281] width 29 height 17
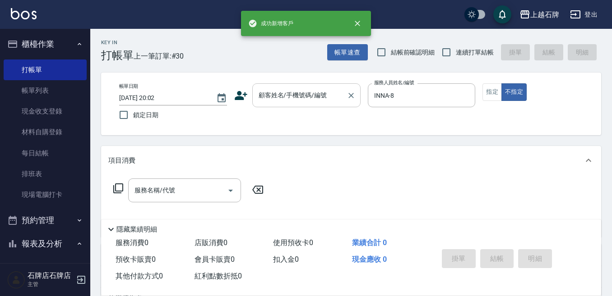
click at [314, 90] on input "顧客姓名/手機號碼/編號" at bounding box center [299, 96] width 87 height 16
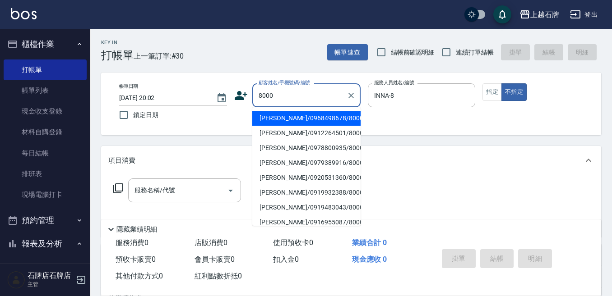
click at [311, 116] on li "黃銘義/0968498678/8000286" at bounding box center [306, 118] width 108 height 15
type input "黃銘義/0968498678/8000286"
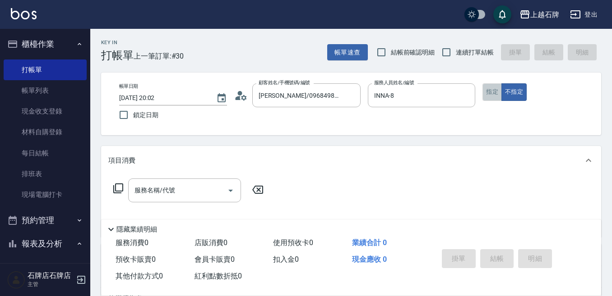
click at [492, 91] on button "指定" at bounding box center [491, 92] width 19 height 18
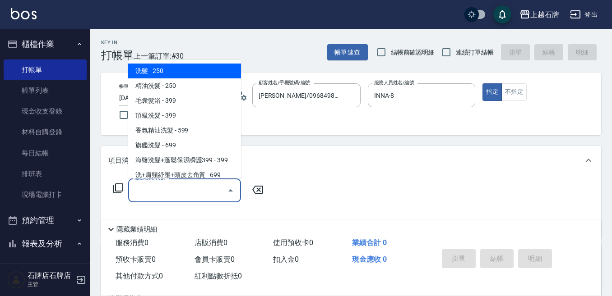
click at [193, 193] on input "服務名稱/代號" at bounding box center [177, 191] width 91 height 16
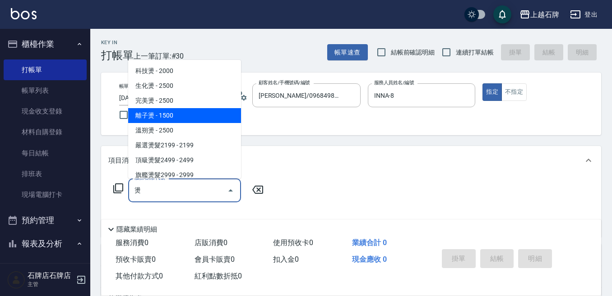
click at [172, 121] on span "離子燙 - 1500" at bounding box center [184, 115] width 113 height 15
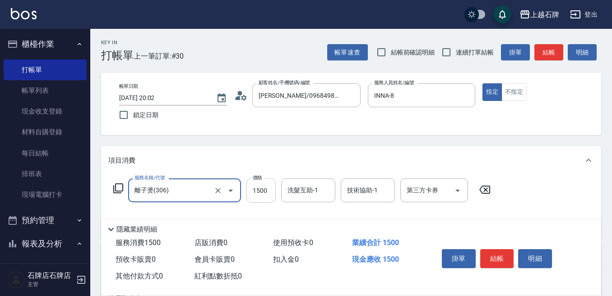
type input "離子燙(306)"
click at [265, 186] on input "1500" at bounding box center [260, 191] width 29 height 24
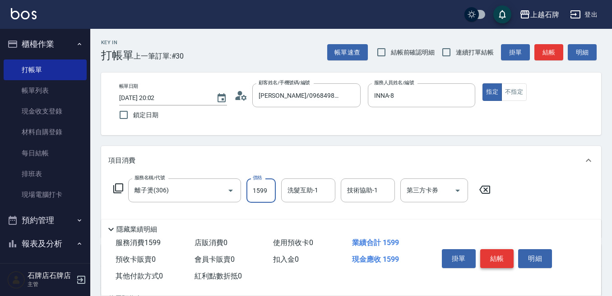
type input "1599"
click at [501, 253] on button "結帳" at bounding box center [497, 259] width 34 height 19
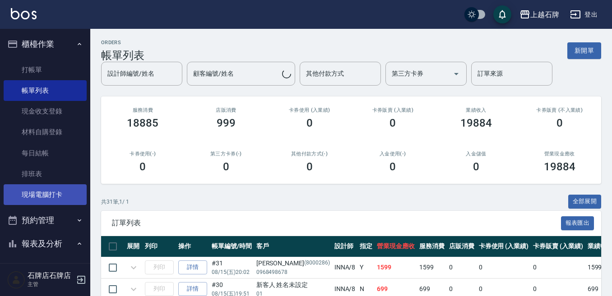
click at [40, 199] on link "現場電腦打卡" at bounding box center [45, 195] width 83 height 21
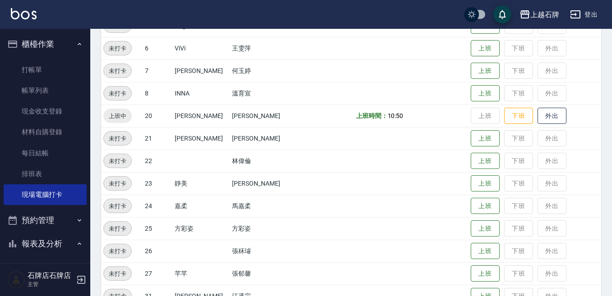
scroll to position [180, 0]
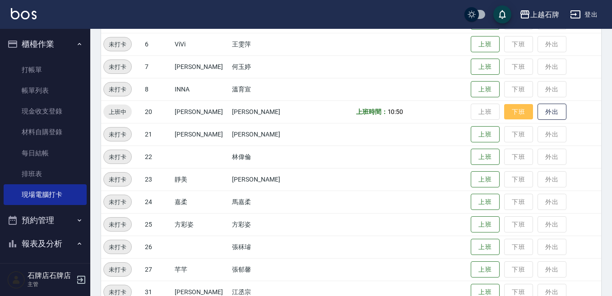
click at [518, 116] on button "下班" at bounding box center [518, 112] width 29 height 16
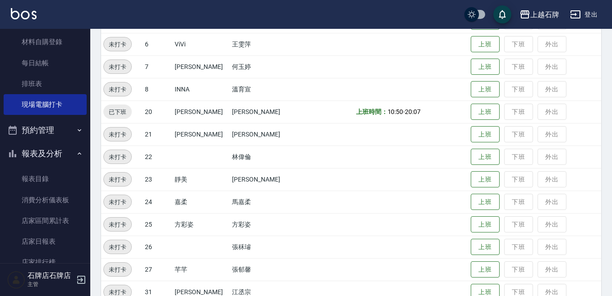
scroll to position [0, 0]
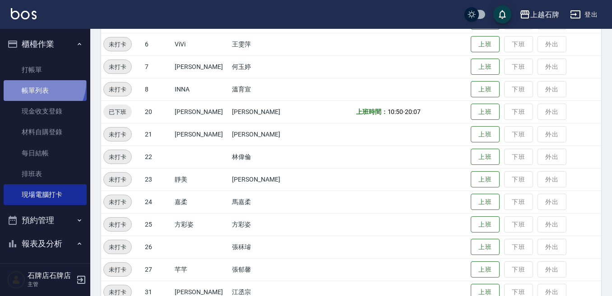
click at [39, 83] on link "帳單列表" at bounding box center [45, 90] width 83 height 21
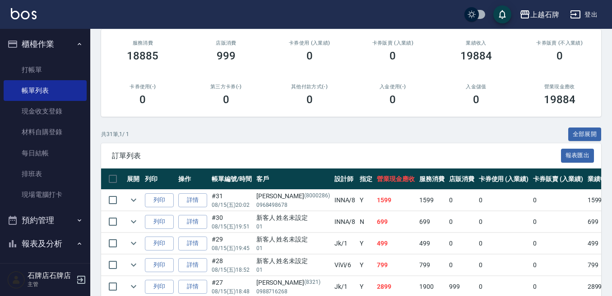
scroll to position [135, 0]
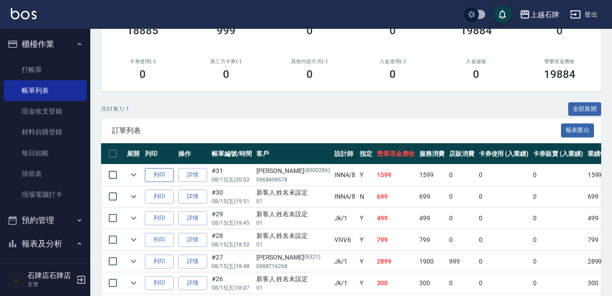
click at [165, 171] on button "列印" at bounding box center [159, 175] width 29 height 14
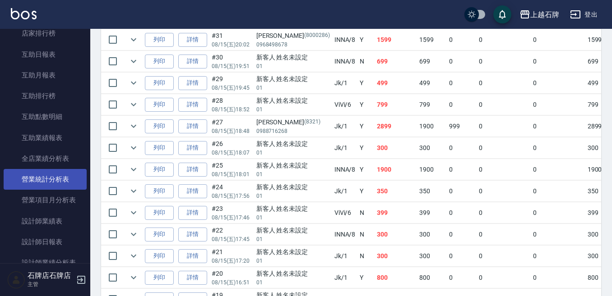
scroll to position [365, 0]
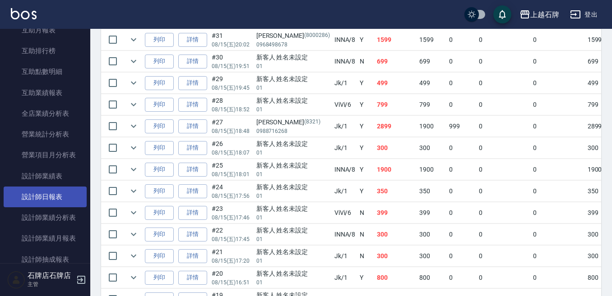
click at [34, 198] on link "設計師日報表" at bounding box center [45, 197] width 83 height 21
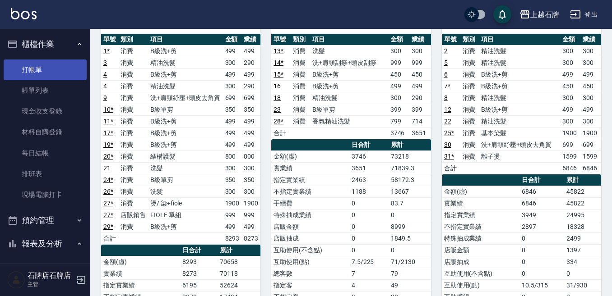
click at [53, 61] on link "打帳單" at bounding box center [45, 70] width 83 height 21
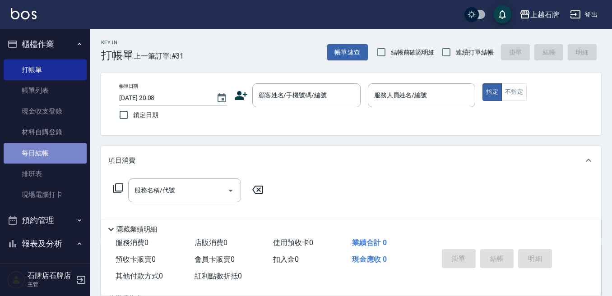
click at [71, 160] on link "每日結帳" at bounding box center [45, 153] width 83 height 21
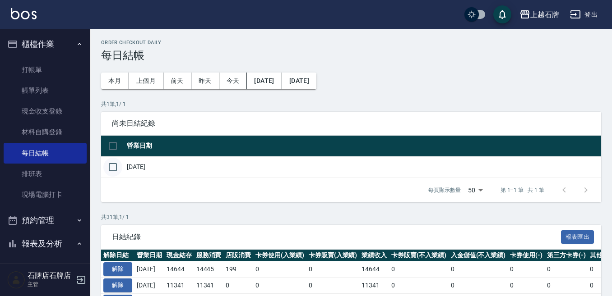
click at [105, 166] on input "checkbox" at bounding box center [112, 167] width 19 height 19
checkbox input "true"
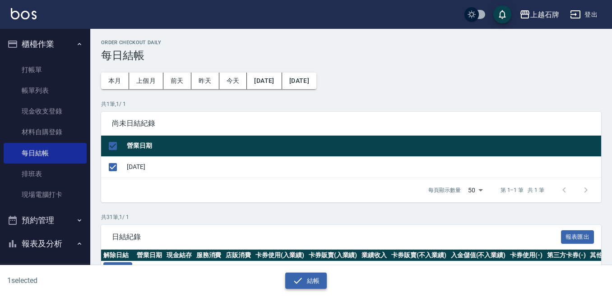
click at [323, 277] on button "結帳" at bounding box center [306, 281] width 42 height 17
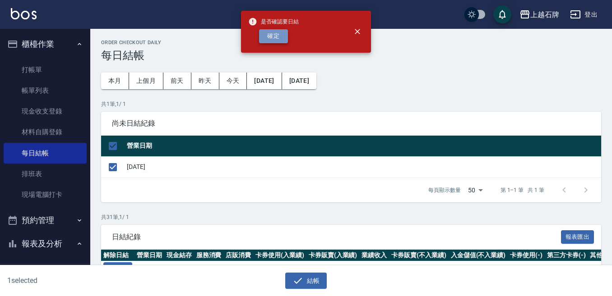
click at [271, 34] on button "確定" at bounding box center [273, 36] width 29 height 14
checkbox input "false"
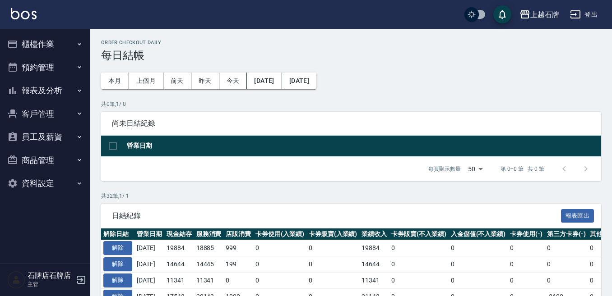
click at [25, 91] on button "報表及分析" at bounding box center [45, 90] width 83 height 23
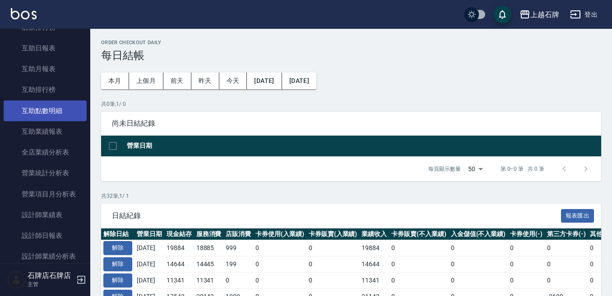
scroll to position [180, 0]
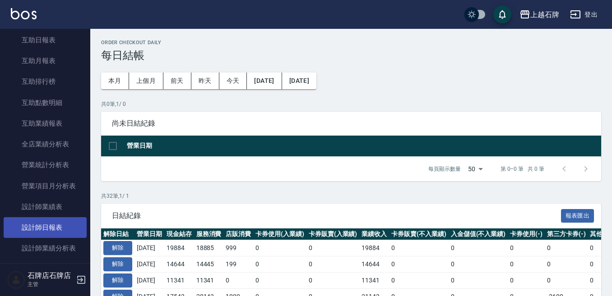
click at [68, 236] on link "設計師日報表" at bounding box center [45, 227] width 83 height 21
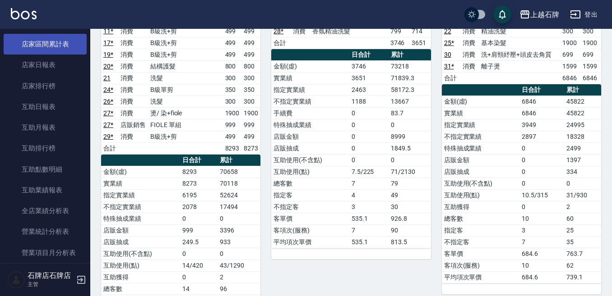
scroll to position [45, 0]
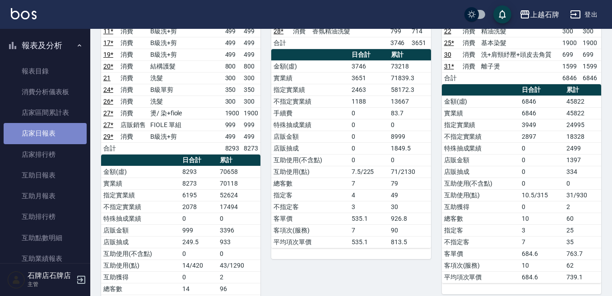
click at [65, 138] on link "店家日報表" at bounding box center [45, 133] width 83 height 21
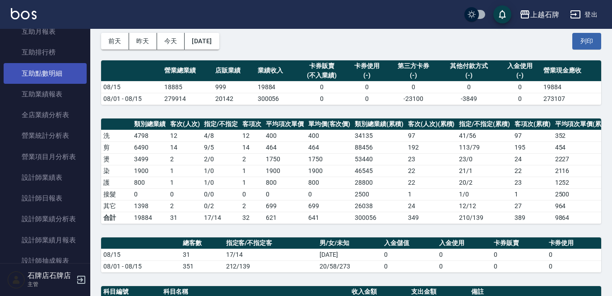
scroll to position [226, 0]
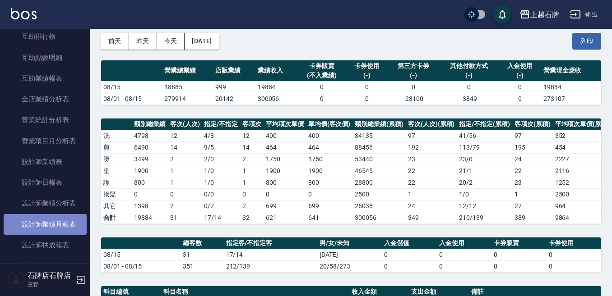
click at [74, 219] on link "設計師業績月報表" at bounding box center [45, 224] width 83 height 21
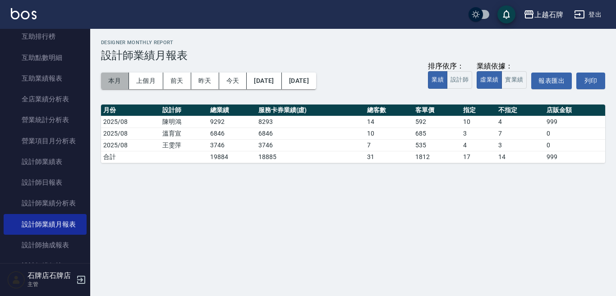
click at [124, 85] on button "本月" at bounding box center [115, 81] width 28 height 17
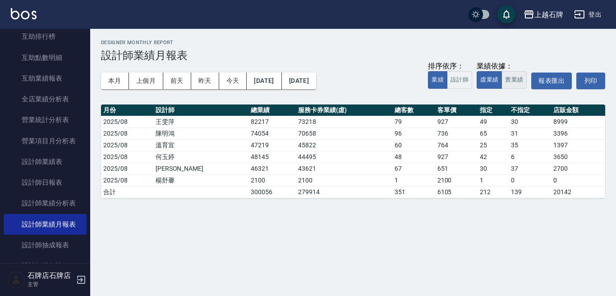
click at [511, 81] on button "實業績" at bounding box center [514, 80] width 25 height 18
